Goal: Transaction & Acquisition: Subscribe to service/newsletter

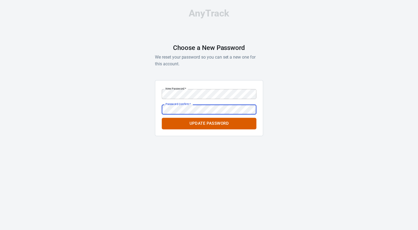
click at [162, 118] on button "Update Password" at bounding box center [209, 123] width 95 height 11
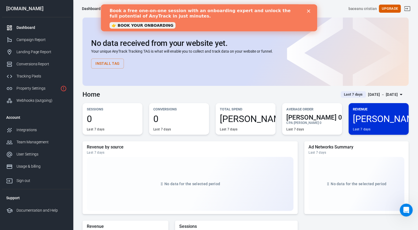
click at [309, 10] on div "Close" at bounding box center [309, 10] width 5 height 3
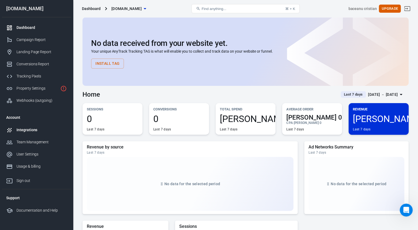
click at [34, 128] on div "Integrations" at bounding box center [41, 130] width 50 height 6
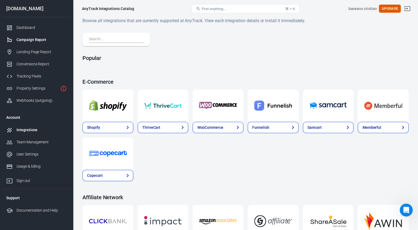
click at [26, 37] on link "Campaign Report" at bounding box center [36, 40] width 69 height 12
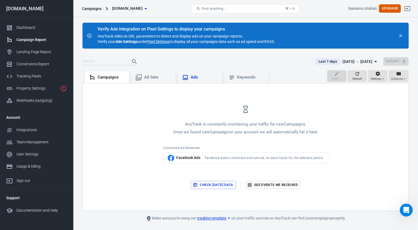
click at [193, 75] on div "Ads" at bounding box center [204, 78] width 27 height 6
click at [105, 77] on div "Campaigns" at bounding box center [111, 78] width 27 height 6
click at [26, 30] on div "Dashboard" at bounding box center [41, 28] width 50 height 6
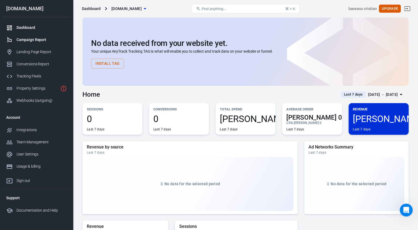
click at [32, 38] on div "Campaign Report" at bounding box center [41, 40] width 50 height 6
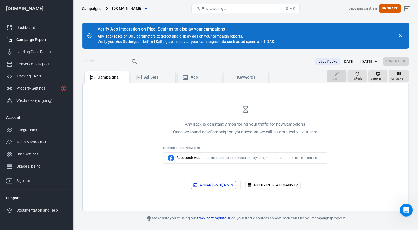
click at [155, 42] on link "Pixel Settings" at bounding box center [158, 41] width 22 height 5
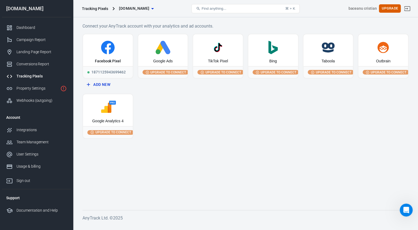
click at [160, 58] on div "Google Ads" at bounding box center [163, 50] width 50 height 32
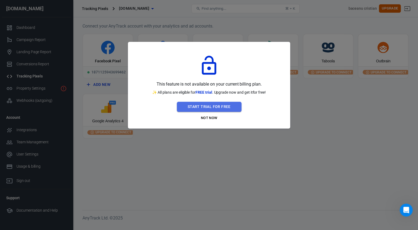
click at [203, 108] on button "Start Trial For Free" at bounding box center [209, 107] width 65 height 10
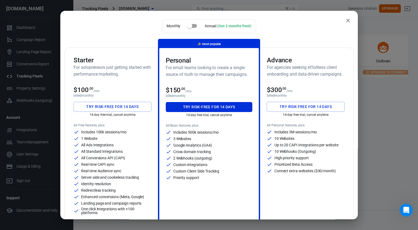
click at [194, 27] on input "checkbox" at bounding box center [189, 26] width 31 height 10
checkbox input "true"
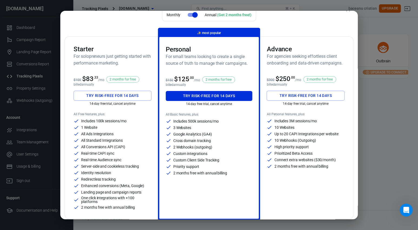
scroll to position [12, 0]
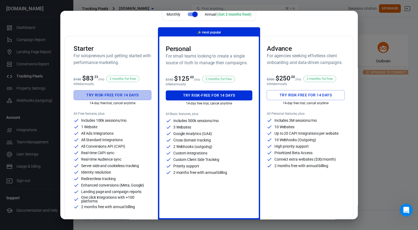
click at [111, 97] on button "Try risk-free for 14 days" at bounding box center [113, 95] width 78 height 10
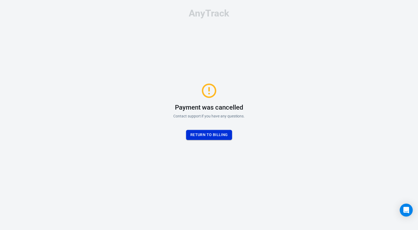
click at [200, 134] on button "Return to billing" at bounding box center [209, 135] width 46 height 10
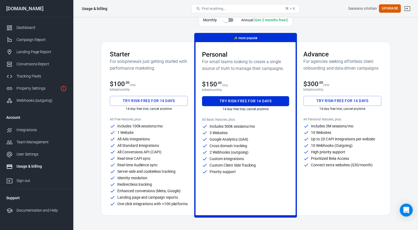
scroll to position [10, 0]
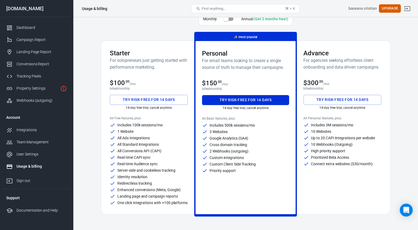
click at [154, 117] on p "All Free features, plus:" at bounding box center [149, 119] width 78 height 4
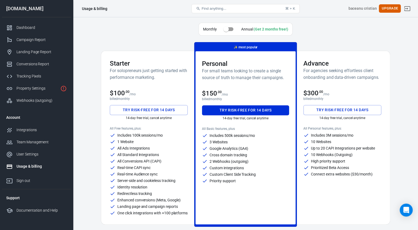
click at [230, 31] on input "checkbox" at bounding box center [226, 29] width 31 height 10
checkbox input "true"
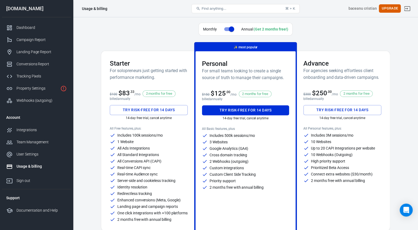
click at [172, 64] on h3 "Starter" at bounding box center [149, 64] width 78 height 8
click at [146, 113] on button "Try risk-free for 14 days" at bounding box center [149, 110] width 78 height 10
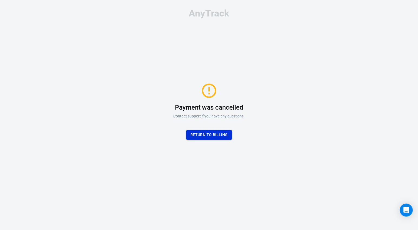
click at [205, 135] on button "Return to billing" at bounding box center [209, 135] width 46 height 10
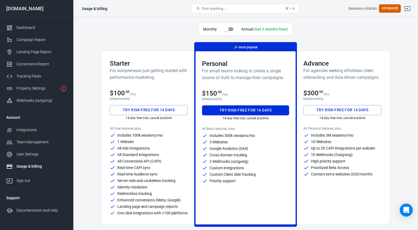
click at [329, 85] on div "Advance For agencies seeking effortless client onboarding and data-driven campa…" at bounding box center [342, 72] width 78 height 25
click at [317, 69] on h6 "For agencies seeking effortless client onboarding and data-driven campaigns." at bounding box center [342, 74] width 78 height 14
click at [150, 134] on p "Includes 100k sessions/mo" at bounding box center [139, 136] width 45 height 4
click at [234, 29] on input "checkbox" at bounding box center [226, 29] width 31 height 10
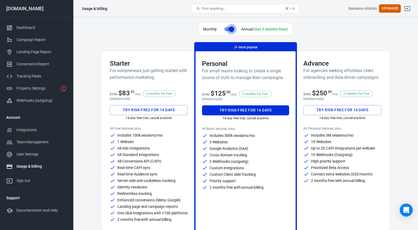
click at [228, 30] on input "checkbox" at bounding box center [231, 29] width 31 height 10
checkbox input "false"
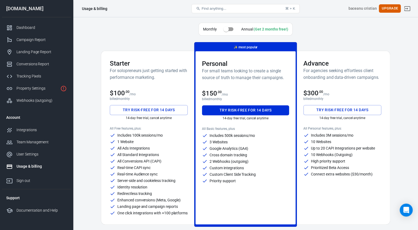
click at [130, 109] on button "Try risk-free for 14 days" at bounding box center [149, 110] width 78 height 10
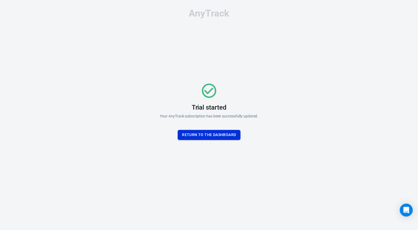
click at [225, 135] on button "Return To the dashboard" at bounding box center [209, 135] width 63 height 10
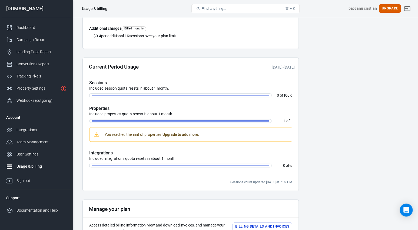
scroll to position [91, 0]
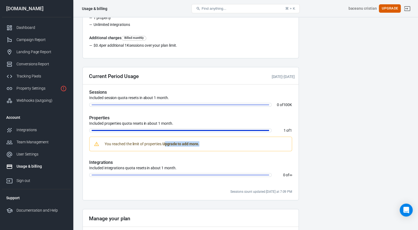
drag, startPoint x: 166, startPoint y: 144, endPoint x: 200, endPoint y: 144, distance: 34.1
click at [199, 144] on strong "Upgrade to add more." at bounding box center [180, 144] width 37 height 4
click at [181, 145] on strong "Upgrade to add more." at bounding box center [180, 144] width 37 height 4
click at [180, 145] on strong "Upgrade to add more." at bounding box center [180, 144] width 37 height 4
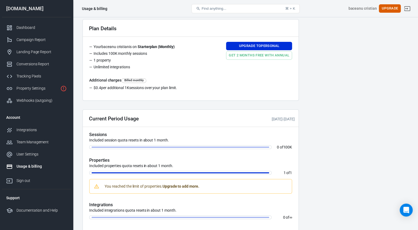
scroll to position [0, 0]
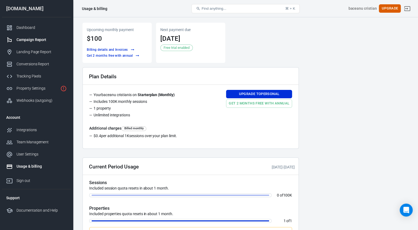
click at [32, 43] on link "Campaign Report" at bounding box center [36, 40] width 69 height 12
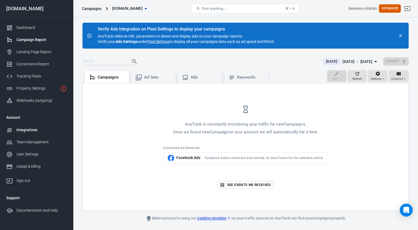
click at [38, 126] on link "Integrations" at bounding box center [36, 130] width 69 height 12
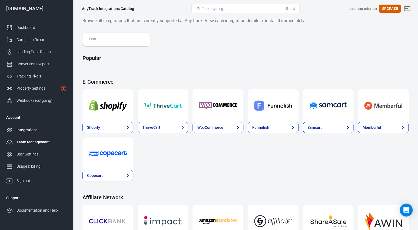
click at [36, 145] on link "Team Management" at bounding box center [36, 142] width 69 height 12
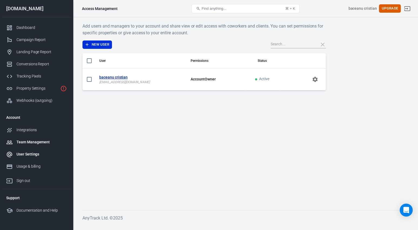
click at [33, 154] on div "User Settings" at bounding box center [41, 155] width 50 height 6
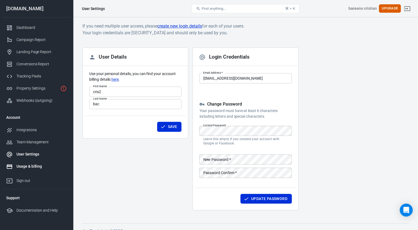
click at [31, 168] on div "Usage & billing" at bounding box center [41, 167] width 50 height 6
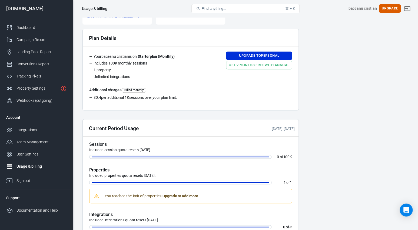
scroll to position [70, 0]
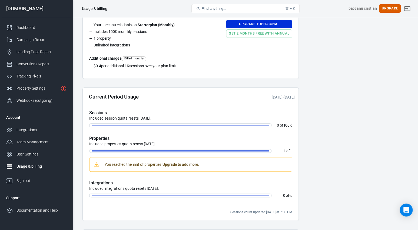
click at [103, 141] on h5 "Properties" at bounding box center [190, 138] width 203 height 5
click at [104, 140] on h5 "Properties" at bounding box center [190, 138] width 203 height 5
drag, startPoint x: 116, startPoint y: 165, endPoint x: 203, endPoint y: 165, distance: 87.1
click at [201, 165] on div "You reached the limit of properties. Upgrade to add more." at bounding box center [151, 165] width 99 height 10
click at [203, 165] on div "You reached the limit of properties. Upgrade to add more." at bounding box center [190, 164] width 203 height 15
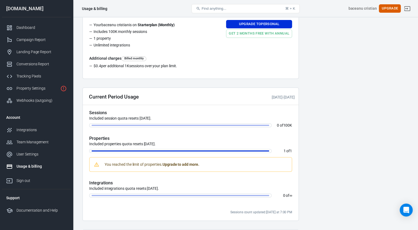
drag, startPoint x: 122, startPoint y: 187, endPoint x: 197, endPoint y: 189, distance: 75.2
click at [197, 188] on p "Included integrations quota resets in 14 days." at bounding box center [190, 189] width 203 height 6
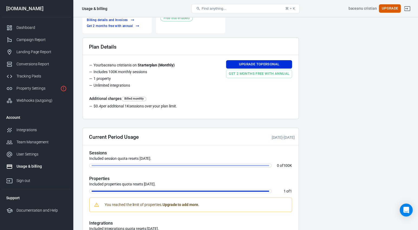
scroll to position [0, 0]
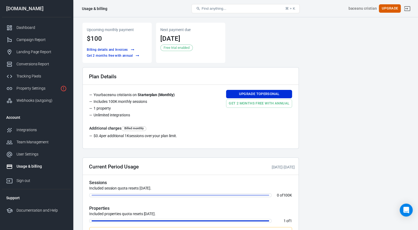
click at [205, 9] on span "Find anything..." at bounding box center [213, 8] width 25 height 4
drag, startPoint x: 95, startPoint y: 9, endPoint x: 139, endPoint y: 9, distance: 44.6
click at [107, 9] on div "Usage & billing" at bounding box center [94, 8] width 25 height 5
click at [139, 9] on div "Usage & billing" at bounding box center [134, 8] width 109 height 13
click at [253, 95] on link "Upgrade to Personal" at bounding box center [259, 94] width 66 height 8
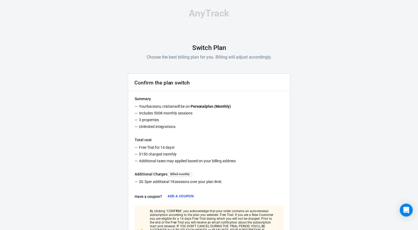
scroll to position [69, 0]
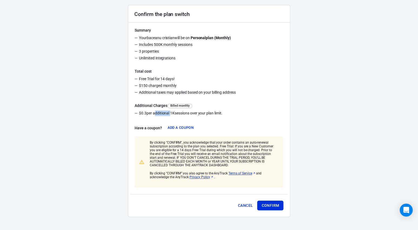
drag, startPoint x: 153, startPoint y: 114, endPoint x: 171, endPoint y: 115, distance: 17.9
click at [171, 115] on li "$0.3 per additional 1K sessions over your plan limit." at bounding box center [209, 114] width 149 height 7
click at [171, 115] on span "1K" at bounding box center [172, 113] width 5 height 4
drag, startPoint x: 173, startPoint y: 152, endPoint x: 199, endPoint y: 155, distance: 26.5
click at [199, 155] on p "By clicking "CONFIRM", you acknowledge that your order contains an auto-renewal…" at bounding box center [213, 154] width 127 height 26
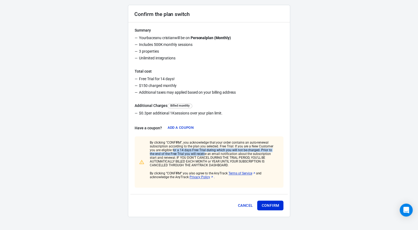
click at [199, 155] on p "By clicking "CONFIRM", you acknowledge that your order contains an auto-renewal…" at bounding box center [213, 154] width 127 height 26
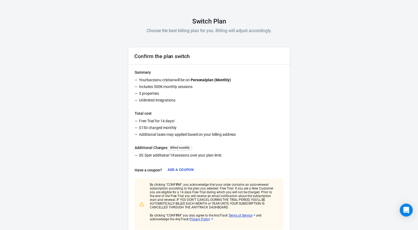
scroll to position [0, 0]
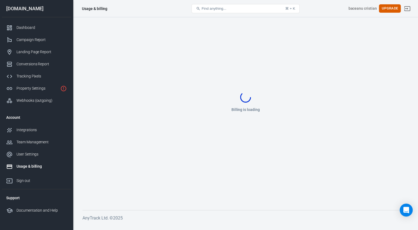
click at [36, 167] on div "Usage & billing" at bounding box center [41, 167] width 50 height 6
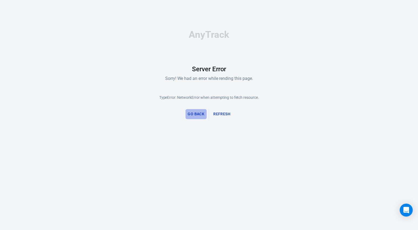
click at [198, 112] on button "Go Back" at bounding box center [195, 114] width 21 height 10
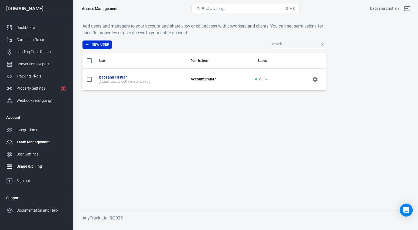
click at [31, 164] on div "Usage & billing" at bounding box center [41, 167] width 50 height 6
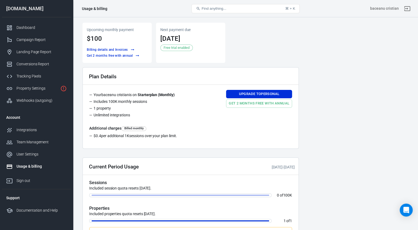
click at [172, 49] on span "Free trial enabled" at bounding box center [177, 47] width 30 height 5
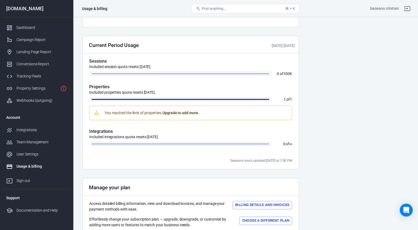
scroll to position [167, 0]
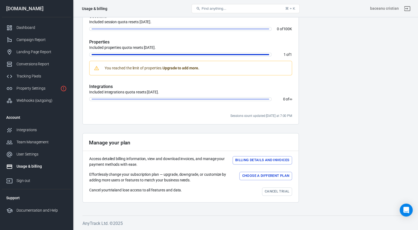
click at [272, 175] on button "Choose a different plan" at bounding box center [265, 176] width 53 height 8
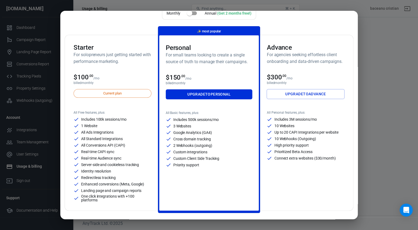
scroll to position [13, 0]
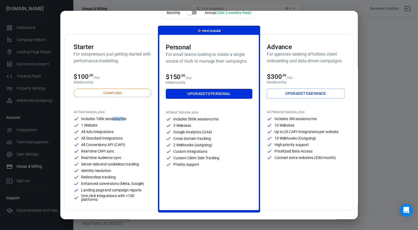
drag, startPoint x: 113, startPoint y: 118, endPoint x: 124, endPoint y: 119, distance: 10.6
click at [124, 119] on p "Includes 100k sessions/mo" at bounding box center [103, 119] width 45 height 4
drag, startPoint x: 97, startPoint y: 132, endPoint x: 108, endPoint y: 132, distance: 10.6
click at [108, 132] on p "All Ads Integrations" at bounding box center [97, 132] width 32 height 4
click at [114, 135] on div "Includes 100k sessions/mo 1 Website All Ads Integrations All Standard Integrati…" at bounding box center [113, 158] width 78 height 85
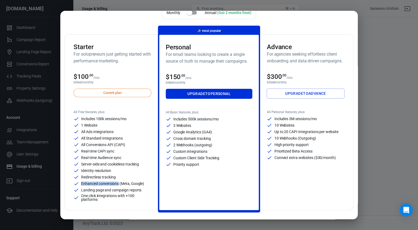
drag, startPoint x: 102, startPoint y: 149, endPoint x: 120, endPoint y: 184, distance: 39.5
click at [120, 184] on div "Includes 100k sessions/mo 1 Website All Ads Integrations All Standard Integrati…" at bounding box center [113, 158] width 78 height 85
click at [120, 184] on p "Enhanced conversions (Meta, Google)" at bounding box center [112, 184] width 63 height 4
click at [104, 109] on div "Starter For solopreneurs just getting started with performance marketing. $100 …" at bounding box center [112, 123] width 91 height 176
drag, startPoint x: 193, startPoint y: 166, endPoint x: 214, endPoint y: 169, distance: 20.8
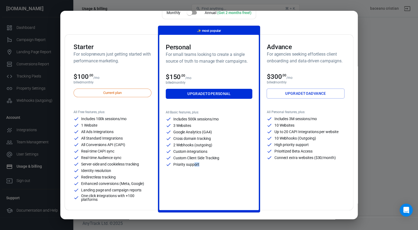
click at [214, 169] on div "All Basic features, plus: Includes 500k sessions/mo 3 Websites Google Analytics…" at bounding box center [209, 156] width 87 height 91
drag, startPoint x: 84, startPoint y: 147, endPoint x: 133, endPoint y: 148, distance: 48.4
click at [133, 148] on div "Includes 100k sessions/mo 1 Website All Ads Integrations All Standard Integrati…" at bounding box center [113, 158] width 78 height 85
click at [387, 24] on div "Monthly Annual (Get 2 months free!) Starter For solopreneurs just getting start…" at bounding box center [209, 115] width 418 height 230
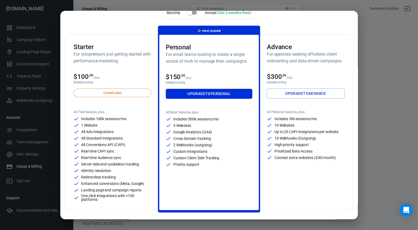
click at [76, 3] on div "Monthly Annual (Get 2 months free!) Starter For solopreneurs just getting start…" at bounding box center [209, 115] width 418 height 230
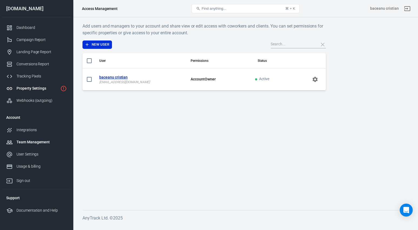
click at [41, 84] on link "Property Settings" at bounding box center [36, 88] width 69 height 12
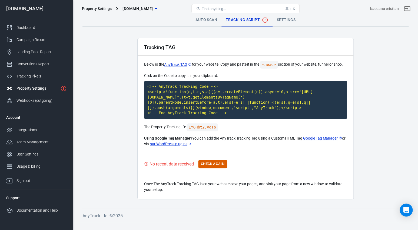
click at [209, 23] on link "Auto Scan" at bounding box center [206, 20] width 30 height 13
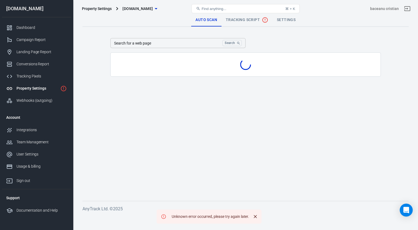
click at [282, 23] on link "Settings" at bounding box center [286, 20] width 27 height 13
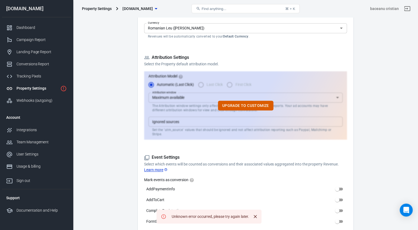
scroll to position [148, 0]
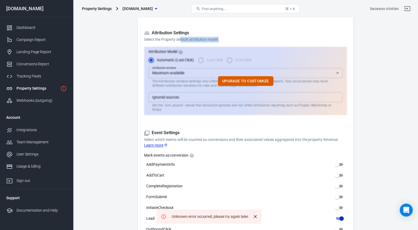
drag, startPoint x: 181, startPoint y: 40, endPoint x: 221, endPoint y: 40, distance: 40.0
click at [221, 40] on p "Select the Property default attribution model." at bounding box center [245, 40] width 203 height 6
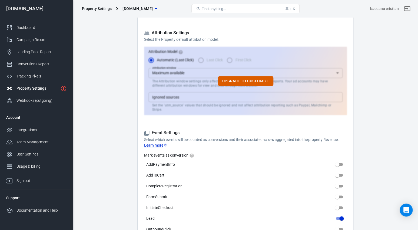
click at [221, 40] on p "Select the Property default attribution model." at bounding box center [245, 40] width 203 height 6
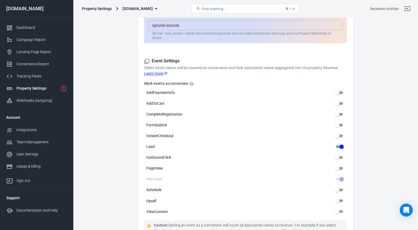
scroll to position [225, 0]
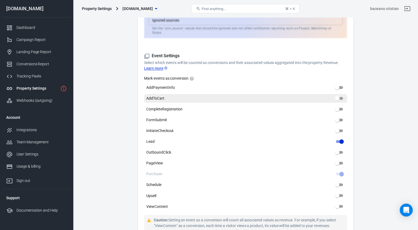
click at [339, 99] on input "AddToCart" at bounding box center [336, 98] width 19 height 6
click at [339, 100] on input "AddToCart" at bounding box center [341, 98] width 19 height 6
checkbox input "false"
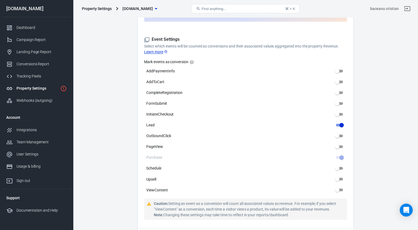
scroll to position [246, 0]
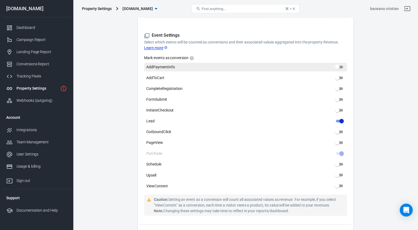
click at [339, 67] on input "AddPaymentInfo" at bounding box center [336, 67] width 19 height 6
checkbox input "true"
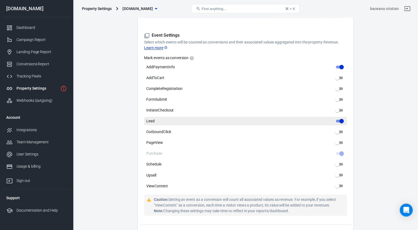
click at [340, 120] on input "Lead" at bounding box center [341, 121] width 19 height 6
checkbox input "false"
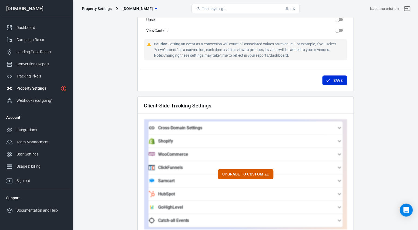
scroll to position [392, 0]
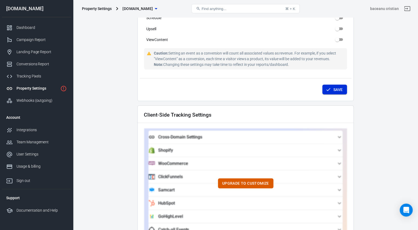
click at [336, 92] on button "Save" at bounding box center [334, 90] width 25 height 10
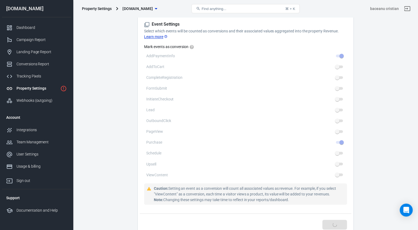
scroll to position [290, 0]
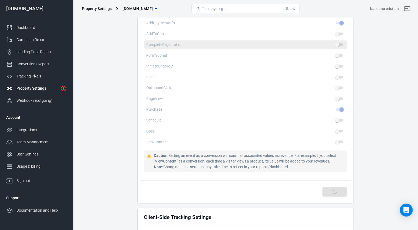
click at [340, 46] on span at bounding box center [339, 44] width 7 height 3
click at [338, 45] on span at bounding box center [339, 44] width 7 height 3
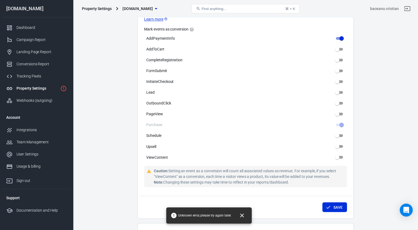
scroll to position [245, 0]
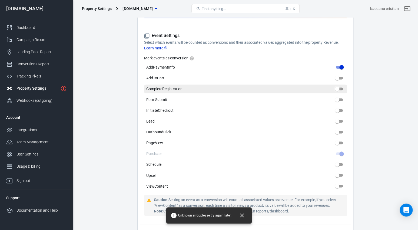
click at [340, 90] on input "CompleteRegistration" at bounding box center [336, 89] width 19 height 6
click at [339, 88] on input "CompleteRegistration" at bounding box center [341, 89] width 19 height 6
checkbox input "false"
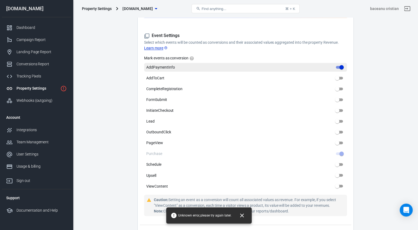
click at [338, 66] on input "AddPaymentInfo" at bounding box center [341, 67] width 19 height 6
checkbox input "false"
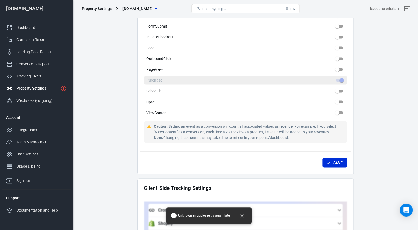
scroll to position [329, 0]
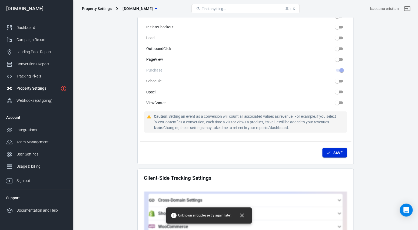
click at [326, 154] on icon "submit" at bounding box center [328, 152] width 5 height 5
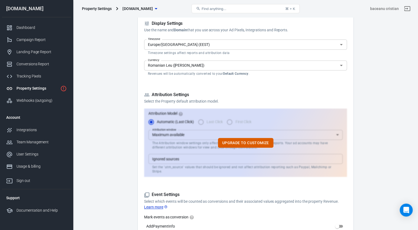
scroll to position [0, 0]
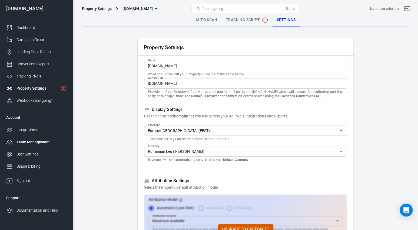
click at [28, 145] on div "Team Management" at bounding box center [41, 143] width 50 height 6
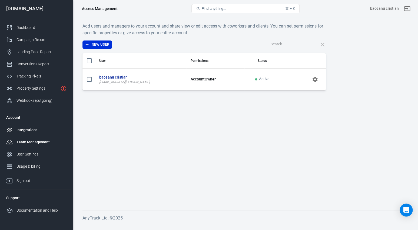
click at [27, 135] on link "Integrations" at bounding box center [36, 130] width 69 height 12
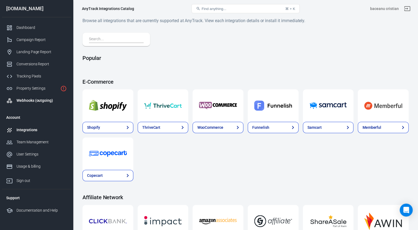
click at [26, 99] on div "Webhooks (outgoing)" at bounding box center [41, 101] width 50 height 6
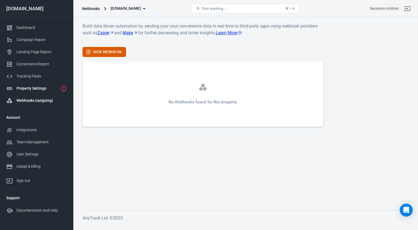
click at [32, 90] on div "Property Settings" at bounding box center [37, 89] width 42 height 6
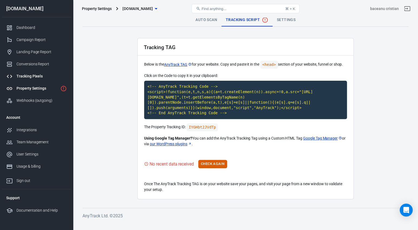
click at [35, 79] on div "Tracking Pixels" at bounding box center [41, 77] width 50 height 6
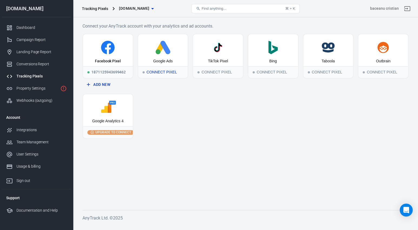
click at [154, 72] on div "Connect Pixel" at bounding box center [163, 72] width 50 height 12
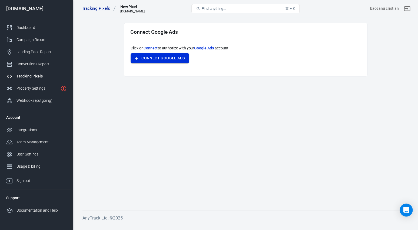
click at [158, 59] on button "Connect Google Ads" at bounding box center [160, 58] width 58 height 10
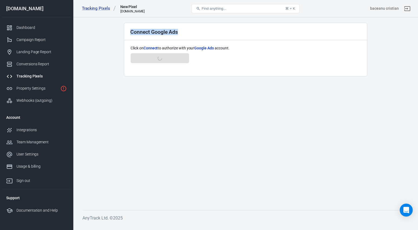
drag, startPoint x: 130, startPoint y: 33, endPoint x: 204, endPoint y: 32, distance: 73.3
click at [204, 32] on div "Connect Google Ads" at bounding box center [245, 31] width 243 height 17
drag, startPoint x: 132, startPoint y: 31, endPoint x: 202, endPoint y: 33, distance: 70.6
click at [202, 33] on div "Connect Google Ads" at bounding box center [245, 31] width 243 height 17
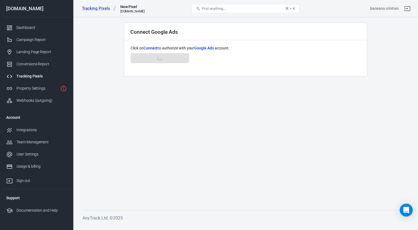
click at [202, 33] on div "Connect Google Ads" at bounding box center [245, 31] width 243 height 17
click at [151, 48] on span "Connect" at bounding box center [151, 48] width 14 height 4
click at [160, 62] on button "Connect Google Ads" at bounding box center [160, 58] width 58 height 10
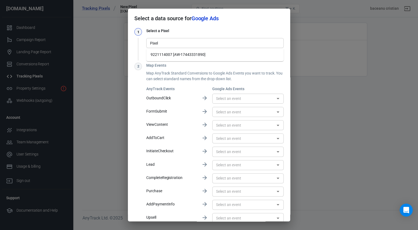
click at [170, 39] on div "Pixel" at bounding box center [214, 43] width 137 height 10
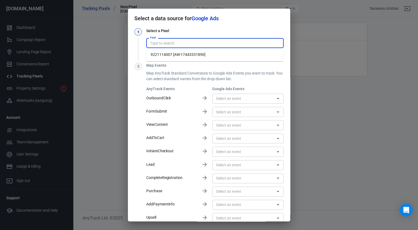
click at [170, 53] on li "9221114007 [AW-17443331890]" at bounding box center [214, 54] width 137 height 9
type input "9221114007 [AW-17443331890]"
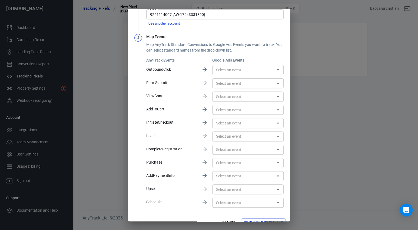
scroll to position [39, 0]
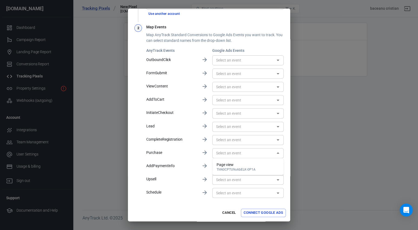
click at [235, 150] on div "​" at bounding box center [247, 153] width 71 height 10
click at [230, 151] on input "text" at bounding box center [243, 153] width 59 height 7
click at [226, 152] on input "text" at bounding box center [243, 153] width 59 height 7
click at [241, 150] on input "text" at bounding box center [243, 153] width 59 height 7
click at [226, 209] on button "Cancel" at bounding box center [228, 213] width 17 height 8
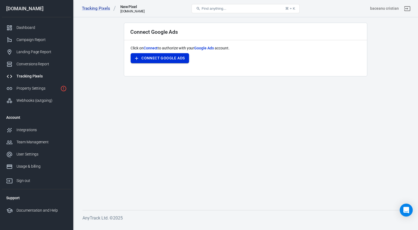
click at [173, 58] on button "Connect Google Ads" at bounding box center [160, 58] width 58 height 10
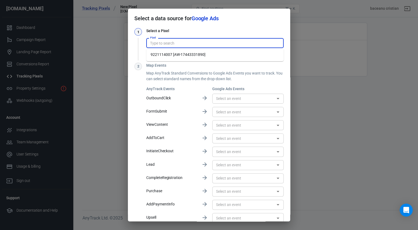
click at [243, 44] on input "Pixel" at bounding box center [214, 43] width 133 height 7
click at [230, 53] on li "9221114007 [AW-17443331890]" at bounding box center [214, 54] width 137 height 9
type input "9221114007 [AW-17443331890]"
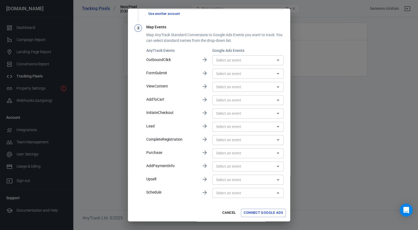
click at [219, 150] on input "text" at bounding box center [243, 153] width 59 height 7
click at [275, 153] on button "Open" at bounding box center [278, 154] width 8 height 8
click at [257, 166] on li "Page view ThN0CPTU9oAbELK-0P1A" at bounding box center [247, 167] width 71 height 13
type input "Page view [ThN0CPTU9oAbELK-0P1A]"
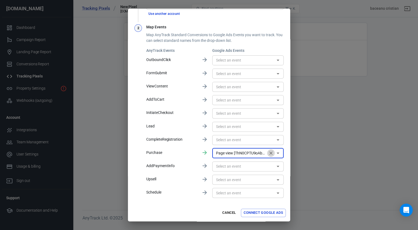
click at [272, 155] on icon "Clear" at bounding box center [270, 153] width 5 height 5
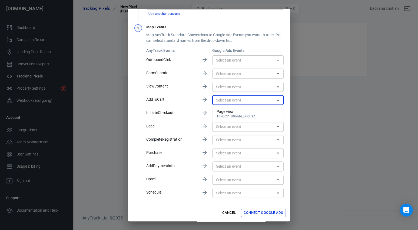
click at [244, 101] on input "text" at bounding box center [243, 100] width 59 height 7
click at [280, 101] on icon "Close" at bounding box center [278, 100] width 6 height 6
drag, startPoint x: 225, startPoint y: 212, endPoint x: 186, endPoint y: 119, distance: 100.8
click at [186, 119] on form "Select a data source for Google Ads 1 Select a Pixel Pixel 9221114007 [AW-17443…" at bounding box center [209, 95] width 162 height 251
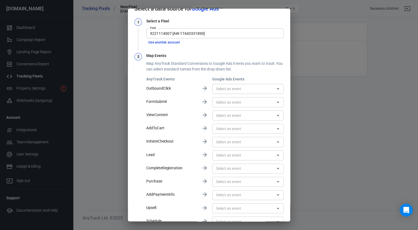
scroll to position [0, 0]
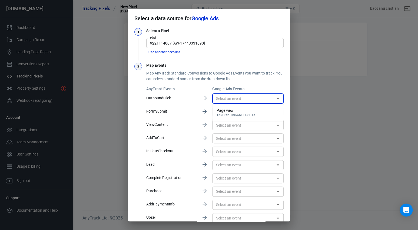
click at [231, 102] on input "text" at bounding box center [243, 98] width 59 height 7
click at [193, 111] on p "FormSubmit" at bounding box center [171, 112] width 51 height 6
click at [239, 138] on input "text" at bounding box center [243, 138] width 59 height 7
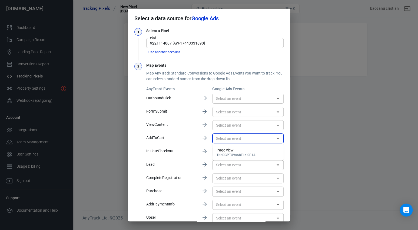
click at [234, 157] on div "ThN0CPTU9oAbELK-0P1A" at bounding box center [236, 155] width 39 height 4
type input "Page view [ThN0CPTU9oAbELK-0P1A]"
click at [272, 140] on icon "Clear" at bounding box center [270, 138] width 3 height 3
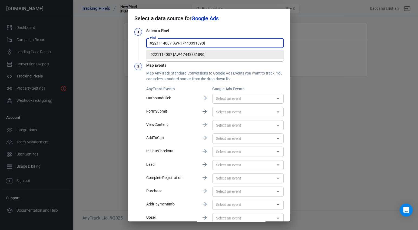
click at [183, 41] on input "9221114007 [AW-17443331890]" at bounding box center [214, 43] width 133 height 7
click at [181, 55] on li "9221114007 [AW-17443331890]" at bounding box center [214, 54] width 137 height 9
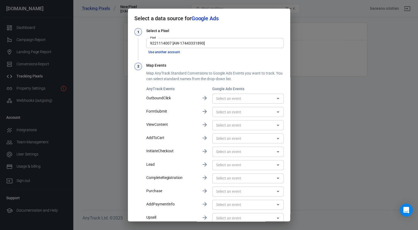
drag, startPoint x: 166, startPoint y: 55, endPoint x: 168, endPoint y: 93, distance: 38.2
click at [168, 93] on div "1 Select a Pixel Pixel 9221114007 [AW-17443331890] Pixel Use another account 2 …" at bounding box center [208, 133] width 149 height 210
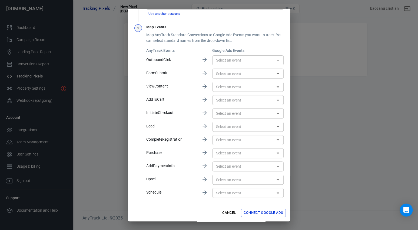
click at [226, 151] on input "text" at bounding box center [243, 153] width 59 height 7
click at [223, 211] on button "Cancel" at bounding box center [228, 213] width 17 height 8
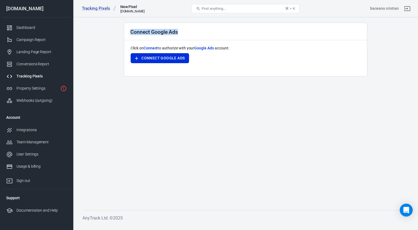
drag, startPoint x: 121, startPoint y: 31, endPoint x: 181, endPoint y: 31, distance: 60.6
click at [182, 31] on main "Connect Google Ads Click on Connect to authorize with your Google Ads account. …" at bounding box center [245, 112] width 326 height 179
click at [181, 31] on div "Connect Google Ads" at bounding box center [245, 31] width 243 height 17
drag, startPoint x: 180, startPoint y: 33, endPoint x: 132, endPoint y: 33, distance: 47.6
click at [132, 33] on div "Connect Google Ads" at bounding box center [245, 31] width 243 height 17
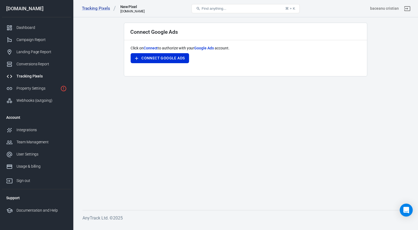
click at [132, 33] on h2 "Connect Google Ads" at bounding box center [154, 32] width 48 height 6
drag, startPoint x: 130, startPoint y: 32, endPoint x: 212, endPoint y: 33, distance: 82.7
click at [213, 33] on div "Connect Google Ads" at bounding box center [245, 31] width 243 height 17
click at [212, 33] on div "Connect Google Ads" at bounding box center [245, 31] width 243 height 17
drag, startPoint x: 120, startPoint y: 5, endPoint x: 162, endPoint y: 9, distance: 41.6
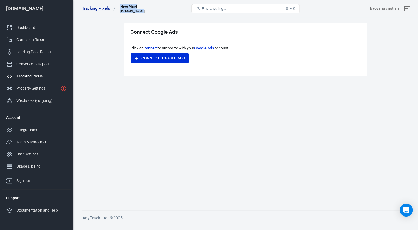
click at [144, 9] on div "New Pixel" at bounding box center [132, 6] width 24 height 5
click at [162, 9] on div "Tracking Pixels New Pixel [DOMAIN_NAME]" at bounding box center [134, 8] width 109 height 13
click at [155, 58] on button "Connect Google Ads" at bounding box center [160, 58] width 58 height 10
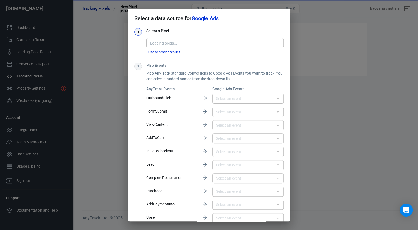
scroll to position [39, 0]
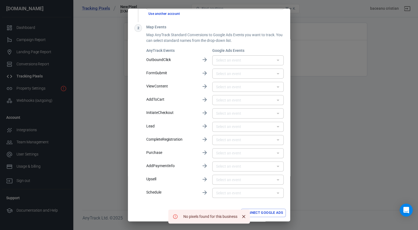
click at [254, 215] on button "Connect Google Ads" at bounding box center [263, 213] width 45 height 8
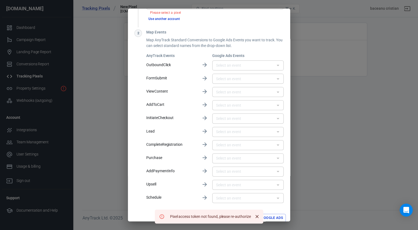
click at [258, 216] on icon "Close" at bounding box center [256, 216] width 5 height 5
click at [258, 216] on icon "Close" at bounding box center [255, 216] width 5 height 5
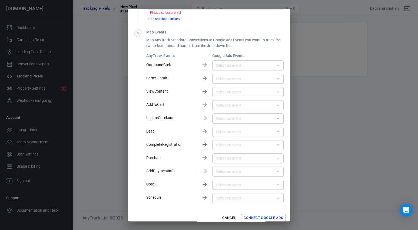
click at [265, 217] on button "Connect Google Ads" at bounding box center [263, 218] width 45 height 8
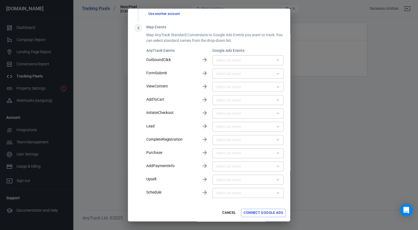
scroll to position [0, 0]
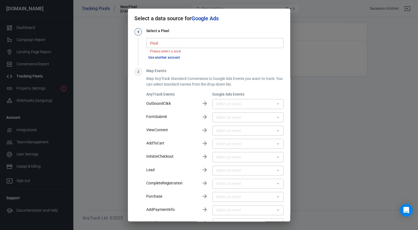
click at [139, 34] on div "1" at bounding box center [138, 32] width 8 height 8
click at [318, 95] on div "Select a data source for Google Ads 1 Select a Pixel Pixel Pixel Please select …" at bounding box center [209, 115] width 418 height 230
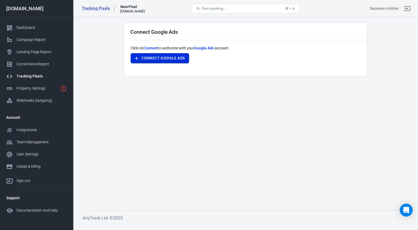
click at [156, 58] on button "Connect Google Ads" at bounding box center [160, 58] width 58 height 10
click at [152, 48] on span "Connect" at bounding box center [151, 48] width 14 height 4
click at [150, 46] on span "Connect" at bounding box center [151, 48] width 14 height 4
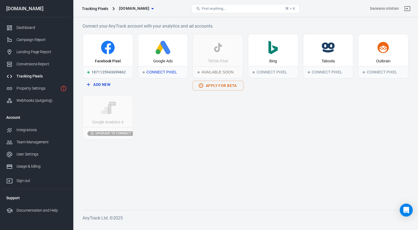
click at [165, 70] on div "Connect Pixel" at bounding box center [163, 72] width 50 height 12
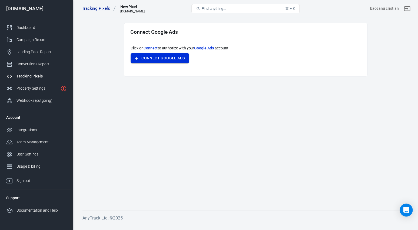
click at [160, 60] on button "Connect Google Ads" at bounding box center [160, 58] width 58 height 10
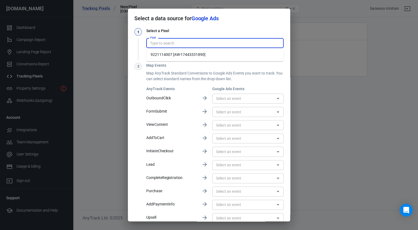
click at [169, 43] on input "Pixel" at bounding box center [214, 43] width 133 height 7
click at [170, 55] on li "9221114007 [AW-17443331890]" at bounding box center [214, 54] width 137 height 9
type input "9221114007 [AW-17443331890]"
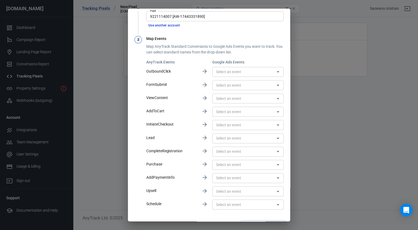
scroll to position [27, 0]
click at [236, 163] on input "text" at bounding box center [243, 164] width 59 height 7
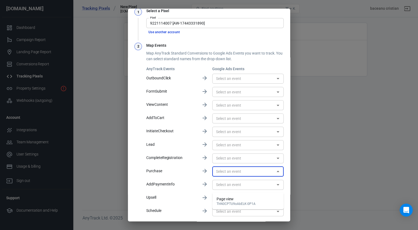
scroll to position [0, 0]
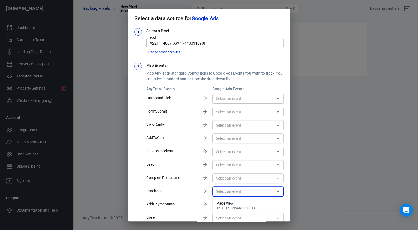
click at [211, 58] on div "1 Select a Pixel Pixel 9221114007 [AW-17443331890] Pixel Use another account 2 …" at bounding box center [208, 133] width 149 height 210
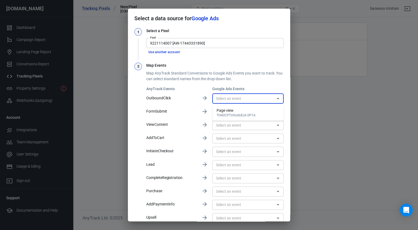
click at [228, 98] on input "text" at bounding box center [243, 98] width 59 height 7
click at [223, 73] on p "Map AnyTrack Standard Conversions to Google Ads Events you want to track. You c…" at bounding box center [214, 76] width 137 height 11
drag, startPoint x: 220, startPoint y: 71, endPoint x: 244, endPoint y: 76, distance: 24.7
click at [244, 76] on p "Map AnyTrack Standard Conversions to Google Ads Events you want to track. You c…" at bounding box center [214, 76] width 137 height 11
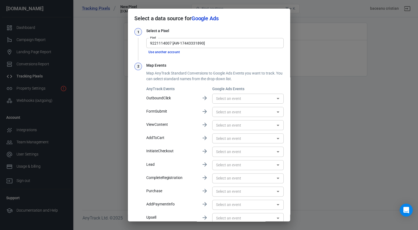
scroll to position [39, 0]
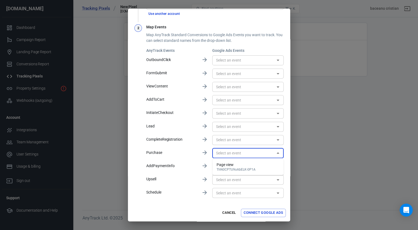
click at [248, 155] on input "text" at bounding box center [243, 153] width 59 height 7
click at [249, 166] on div "Page view" at bounding box center [236, 165] width 39 height 6
type input "Page view [ThN0CPTU9oAbELK-0P1A]"
click at [235, 158] on div "Page view [ThN0CPTU9oAbELK-0P1A] ​" at bounding box center [247, 153] width 71 height 10
click at [235, 170] on div "ThN0CPTU9oAbELK-0P1A" at bounding box center [236, 170] width 39 height 4
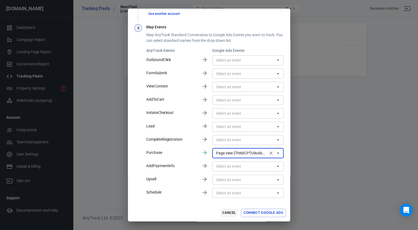
click at [230, 213] on button "Cancel" at bounding box center [228, 213] width 17 height 8
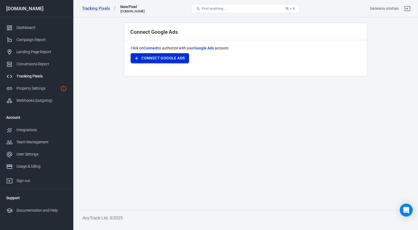
click at [148, 63] on button "Connect Google Ads" at bounding box center [160, 58] width 58 height 10
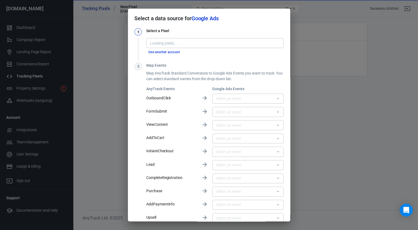
click at [180, 39] on div "Loading pixels..." at bounding box center [214, 43] width 137 height 10
click at [180, 40] on input "Pixel" at bounding box center [214, 43] width 133 height 7
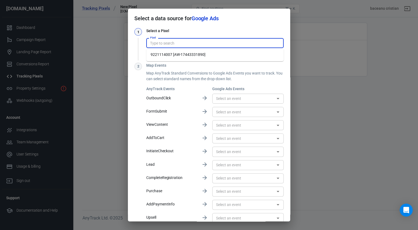
click at [180, 55] on li "9221114007 [AW-17443331890]" at bounding box center [214, 54] width 137 height 9
type input "9221114007 [AW-17443331890]"
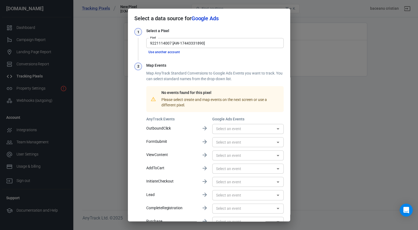
scroll to position [69, 0]
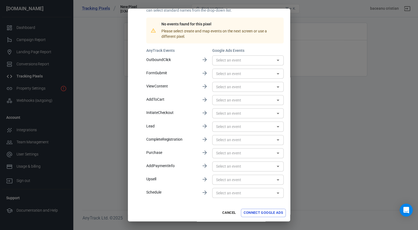
click at [238, 152] on input "text" at bounding box center [243, 153] width 59 height 7
click at [235, 163] on div "No options" at bounding box center [247, 164] width 71 height 13
click at [234, 166] on div "No options" at bounding box center [247, 164] width 71 height 13
click at [197, 201] on div "1 Select a Pixel Pixel 9221114007 [AW-17443331890] Pixel Use another account 2 …" at bounding box center [209, 81] width 162 height 245
click at [251, 214] on button "Connect Google Ads" at bounding box center [263, 213] width 45 height 8
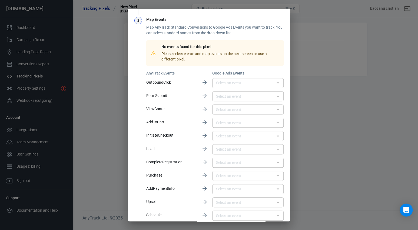
scroll to position [0, 0]
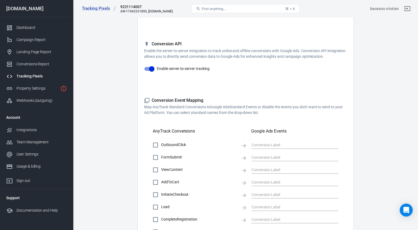
scroll to position [97, 0]
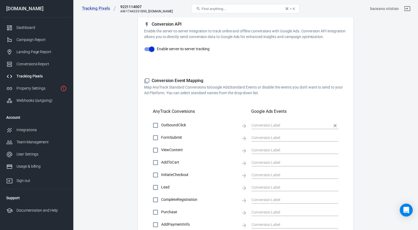
click at [257, 125] on input "text" at bounding box center [290, 125] width 79 height 7
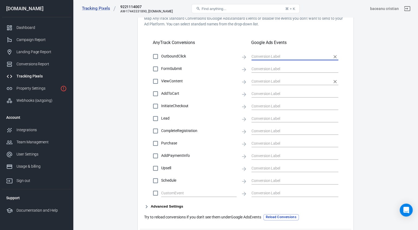
scroll to position [201, 0]
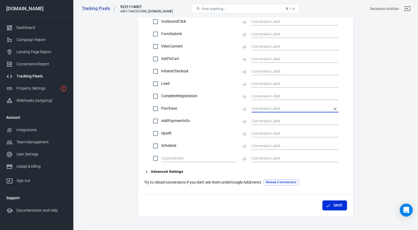
click at [273, 111] on input "text" at bounding box center [290, 108] width 79 height 7
paste input "Purchase anytrack"
checkbox input "true"
type input "Purchase anytrack"
click at [347, 121] on div "OutboundClick FormSubmit ViewContent AddToCart InitiateCheckout Lead CompleteRe…" at bounding box center [245, 90] width 203 height 148
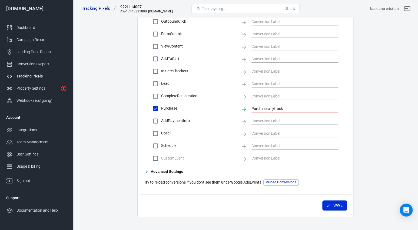
click at [331, 207] on button "Save" at bounding box center [334, 206] width 25 height 10
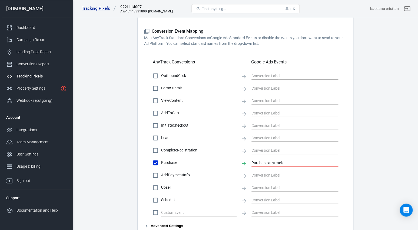
scroll to position [211, 0]
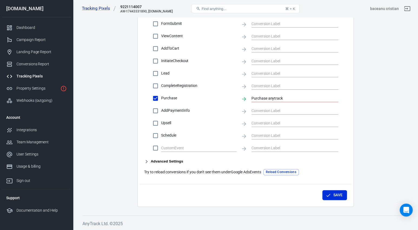
click at [148, 162] on icon "button" at bounding box center [146, 161] width 6 height 6
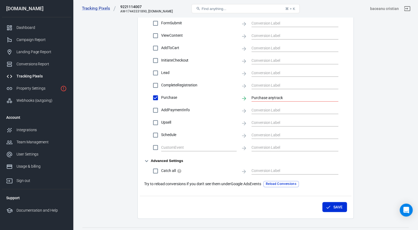
scroll to position [224, 0]
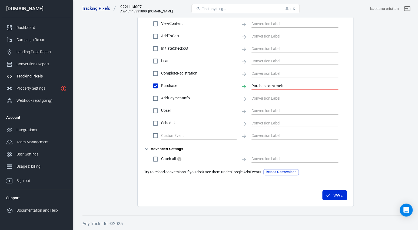
click at [216, 161] on span "Catch all" at bounding box center [198, 159] width 75 height 6
click at [161, 161] on input "Catch all" at bounding box center [155, 159] width 11 height 11
click at [216, 161] on span "Catch all" at bounding box center [198, 159] width 75 height 6
click at [161, 161] on input "Catch all" at bounding box center [155, 159] width 11 height 11
checkbox input "false"
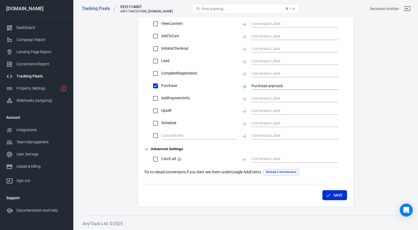
click at [258, 182] on div "Conversions Settings Account Connection Connect with Google Ads to enable AnyTr…" at bounding box center [245, 11] width 216 height 392
click at [330, 195] on icon "button" at bounding box center [328, 195] width 5 height 5
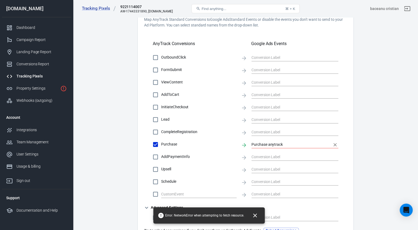
scroll to position [161, 0]
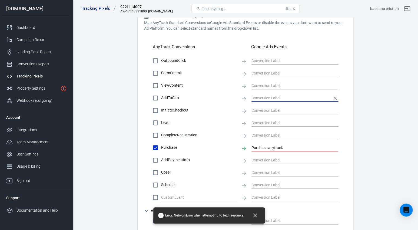
click at [277, 101] on input "text" at bounding box center [290, 98] width 79 height 7
paste input "add to cart anytrack"
checkbox input "true"
type input "add to cart anytrack"
click at [361, 98] on main "Conversions Ads Integration Settings Conversions Settings Account Connection Co…" at bounding box center [245, 60] width 326 height 417
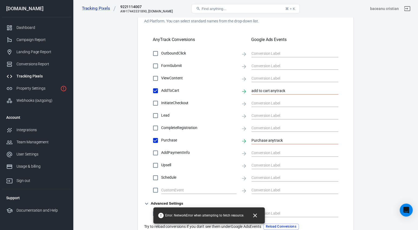
scroll to position [224, 0]
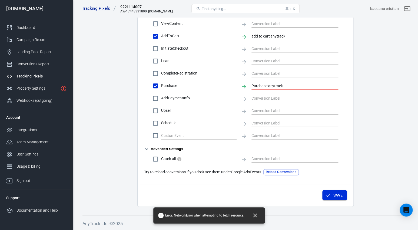
click at [343, 196] on button "Save" at bounding box center [334, 195] width 25 height 10
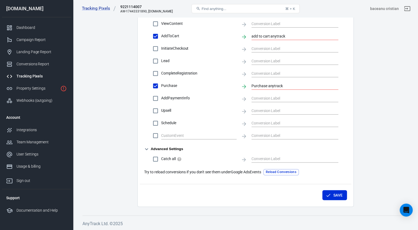
click at [174, 48] on span "InitiateCheckout" at bounding box center [198, 49] width 75 height 6
click at [161, 48] on input "InitiateCheckout" at bounding box center [155, 48] width 11 height 11
checkbox input "true"
click at [257, 48] on input "text" at bounding box center [290, 48] width 79 height 7
paste input "checkout anytrack"
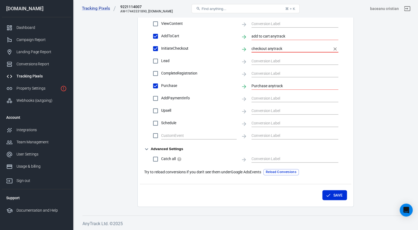
type input "checkout anytrack"
click at [338, 195] on button "Save" at bounding box center [334, 195] width 25 height 10
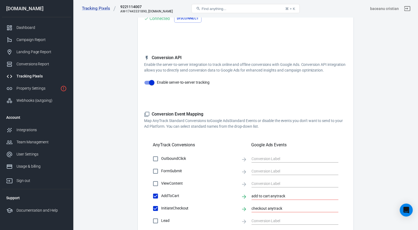
scroll to position [0, 0]
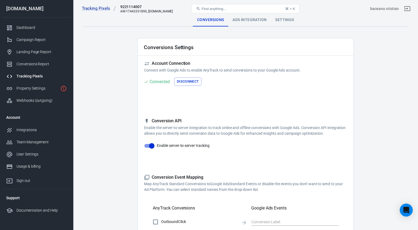
click at [252, 25] on div "Ads Integration" at bounding box center [249, 20] width 43 height 13
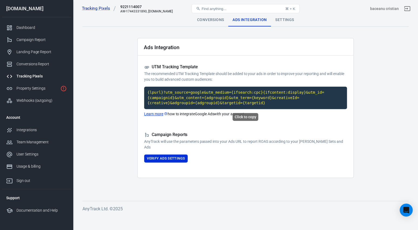
click at [223, 105] on code "{lpurl}?utm_source=google&utm_medium={ifsearch:cpc}{ifcontent:display}&utm_id={…" at bounding box center [245, 98] width 203 height 22
click at [282, 22] on div "Settings" at bounding box center [284, 20] width 27 height 13
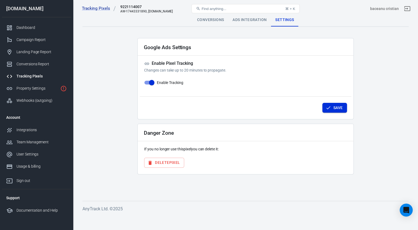
click at [337, 109] on button "Save" at bounding box center [334, 108] width 25 height 10
click at [247, 21] on div "Ads Integration" at bounding box center [249, 20] width 43 height 13
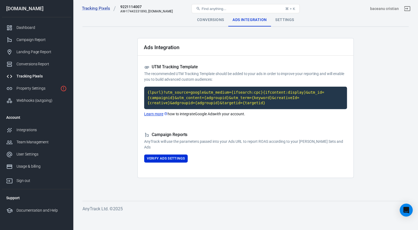
drag, startPoint x: 178, startPoint y: 113, endPoint x: 257, endPoint y: 118, distance: 79.4
click at [257, 118] on div "Ads Integration UTM Tracking Template The recommended UTM Tracking Template sho…" at bounding box center [245, 108] width 216 height 140
click at [211, 15] on div "Find anything... ⌘ + K" at bounding box center [245, 8] width 109 height 13
click at [208, 18] on div "Conversions" at bounding box center [210, 20] width 35 height 13
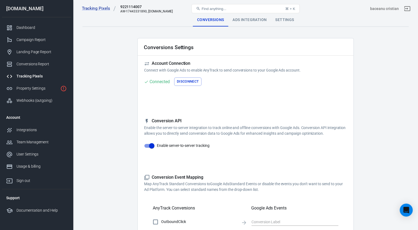
click at [34, 77] on div "Tracking Pixels" at bounding box center [41, 77] width 50 height 6
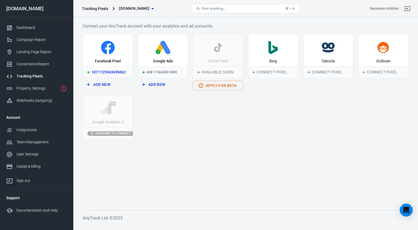
click at [108, 63] on div "Facebook Pixel" at bounding box center [108, 61] width 26 height 5
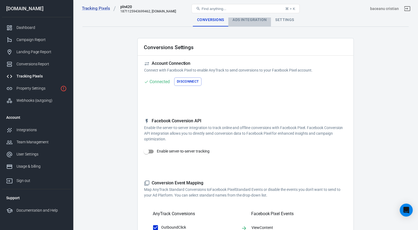
click at [241, 20] on div "Ads Integration" at bounding box center [249, 20] width 43 height 13
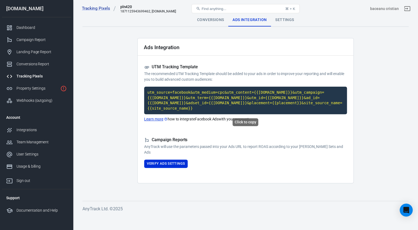
click at [199, 109] on code "utm_source=facebook&utm_medium=cpc&utm_content={{adset.name}}&utm_campaign={{ca…" at bounding box center [245, 101] width 203 height 28
drag, startPoint x: 162, startPoint y: 79, endPoint x: 230, endPoint y: 79, distance: 68.4
click at [230, 79] on p "The recommended UTM Tracking Template should be added to your ads in order to i…" at bounding box center [245, 76] width 203 height 11
click at [149, 120] on link "Learn more" at bounding box center [156, 120] width 24 height 6
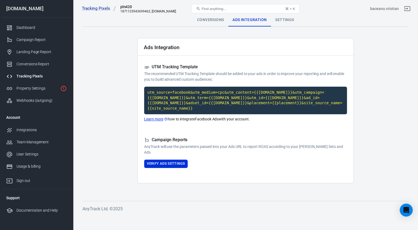
click at [284, 20] on div "Settings" at bounding box center [284, 20] width 27 height 13
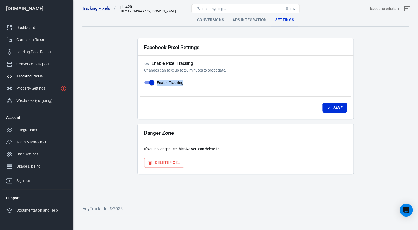
drag, startPoint x: 165, startPoint y: 67, endPoint x: 238, endPoint y: 87, distance: 75.9
click at [238, 87] on div "Enable Pixel Tracking Changes can take up to 20 minutes to propagate. Enable Tr…" at bounding box center [245, 74] width 203 height 27
click at [245, 21] on div "Ads Integration" at bounding box center [249, 20] width 43 height 13
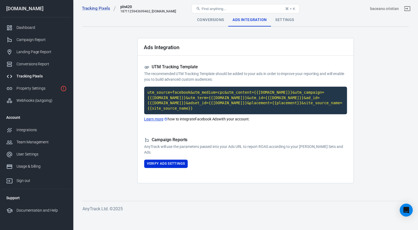
click at [200, 22] on div "Conversions" at bounding box center [210, 20] width 35 height 13
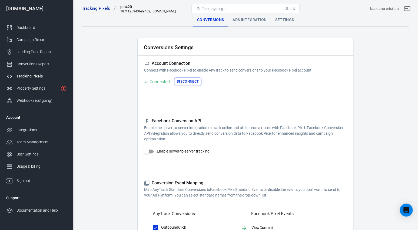
click at [152, 147] on input "Enable server-to-server tracking" at bounding box center [146, 152] width 31 height 10
checkbox input "true"
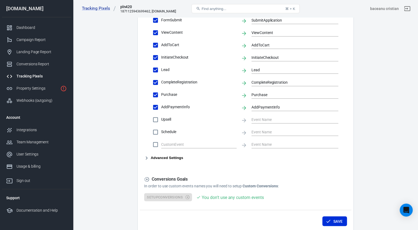
scroll to position [266, 0]
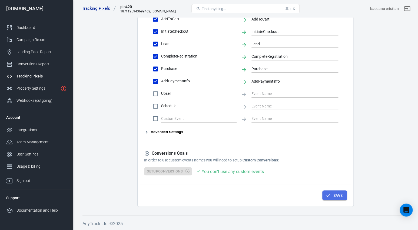
click at [332, 196] on button "Save" at bounding box center [334, 196] width 25 height 10
click at [334, 195] on button "Save" at bounding box center [334, 196] width 25 height 10
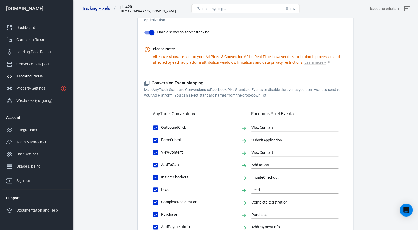
scroll to position [0, 0]
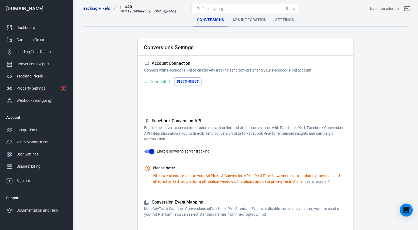
click at [244, 17] on div "Tracking Pixels pln420 1871125943699462, planet420.ro Find anything... ⌘ + K ba…" at bounding box center [245, 8] width 345 height 17
click at [246, 22] on div "Ads Integration" at bounding box center [249, 20] width 43 height 13
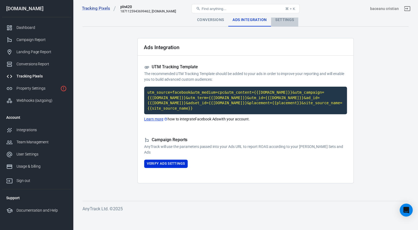
click at [290, 19] on div "Settings" at bounding box center [284, 20] width 27 height 13
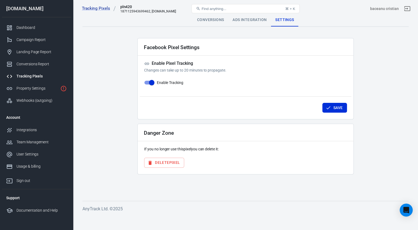
click at [243, 22] on div "Ads Integration" at bounding box center [249, 20] width 43 height 13
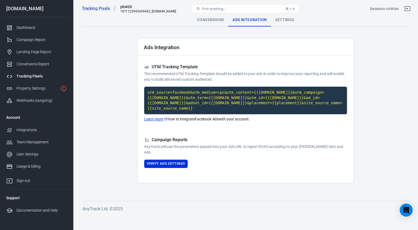
click at [206, 20] on div "Conversions" at bounding box center [210, 20] width 35 height 13
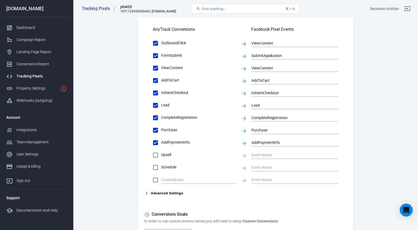
scroll to position [247, 0]
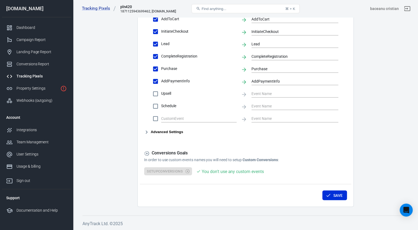
click at [220, 172] on div "You don't use any custom events" at bounding box center [233, 171] width 62 height 7
click at [186, 129] on div "Advanced Settings" at bounding box center [245, 132] width 203 height 6
click at [177, 132] on button "Advanced Settings" at bounding box center [163, 132] width 39 height 6
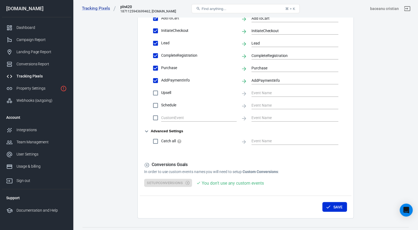
scroll to position [259, 0]
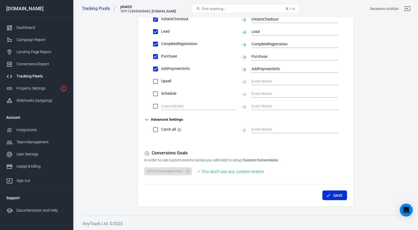
click at [147, 154] on icon at bounding box center [147, 153] width 5 height 5
click at [160, 154] on h5 "Conversions Goals" at bounding box center [245, 154] width 203 height 6
click at [160, 167] on div "Conversions Goals In order to use custom events names you will need to setup Cu…" at bounding box center [245, 163] width 203 height 25
click at [215, 170] on div "You don't use any custom events" at bounding box center [233, 171] width 62 height 7
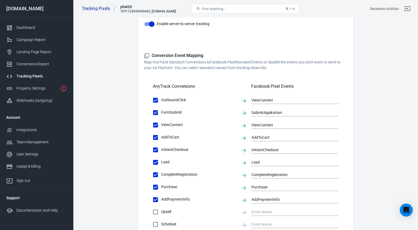
scroll to position [0, 0]
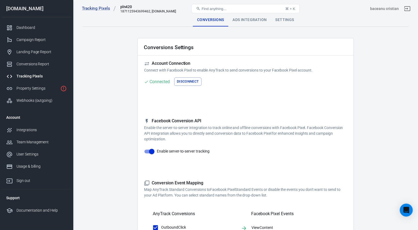
click at [247, 22] on div "Ads Integration" at bounding box center [249, 20] width 43 height 13
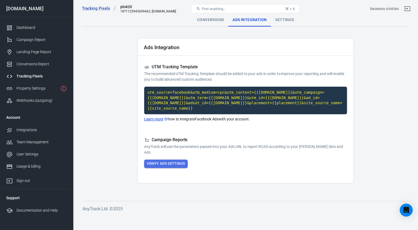
click at [154, 162] on button "Verify Ads Settings" at bounding box center [166, 164] width 44 height 8
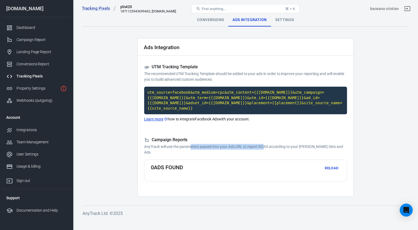
drag, startPoint x: 191, startPoint y: 147, endPoint x: 263, endPoint y: 147, distance: 71.4
click at [263, 147] on p "AnyTrack will use the parameters passed into your Ads URL to report ROAS accord…" at bounding box center [245, 149] width 203 height 11
drag, startPoint x: 194, startPoint y: 146, endPoint x: 261, endPoint y: 155, distance: 67.8
click at [262, 155] on p "AnyTrack will use the parameters passed into your Ads URL to report ROAS accord…" at bounding box center [245, 149] width 203 height 11
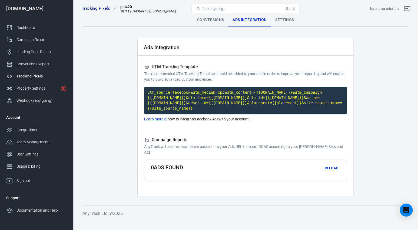
click at [261, 155] on p "AnyTrack will use the parameters passed into your Ads URL to report ROAS accord…" at bounding box center [245, 149] width 203 height 11
click at [283, 18] on div "Settings" at bounding box center [284, 20] width 27 height 13
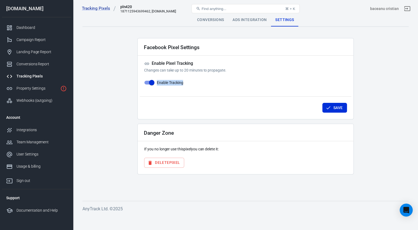
drag, startPoint x: 158, startPoint y: 71, endPoint x: 284, endPoint y: 87, distance: 126.4
click at [284, 87] on div "Enable Pixel Tracking Changes can take up to 20 minutes to propagate. Enable Tr…" at bounding box center [245, 74] width 203 height 27
click at [27, 25] on div "Dashboard" at bounding box center [41, 28] width 50 height 6
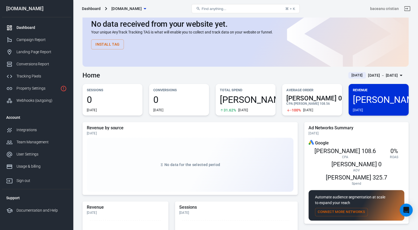
scroll to position [31, 0]
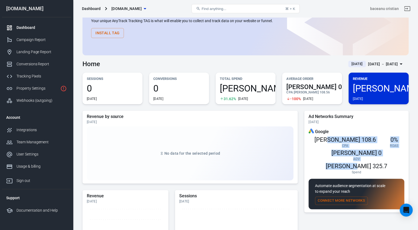
drag, startPoint x: 323, startPoint y: 140, endPoint x: 387, endPoint y: 146, distance: 64.6
click at [387, 145] on div "RON 108.6 CPA 0% ROAS RON 0 AOV RON 325.7 Spend" at bounding box center [356, 155] width 96 height 40
click at [361, 170] on span "Spend" at bounding box center [356, 172] width 10 height 4
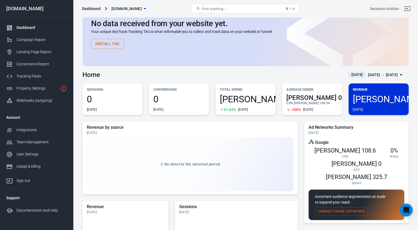
scroll to position [47, 0]
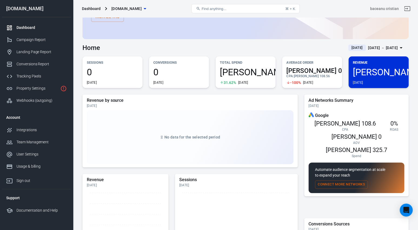
click at [319, 126] on span "RON 108.6" at bounding box center [344, 123] width 61 height 7
drag, startPoint x: 334, startPoint y: 147, endPoint x: 348, endPoint y: 149, distance: 14.7
click at [348, 167] on p "Automate audience segmentation at scale to expand your reach" at bounding box center [356, 172] width 83 height 11
click at [326, 121] on span "RON 108.6" at bounding box center [344, 123] width 61 height 7
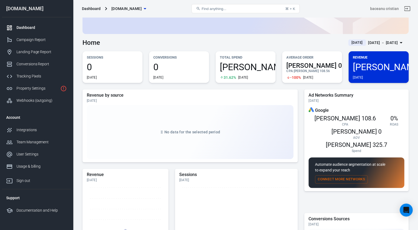
scroll to position [0, 0]
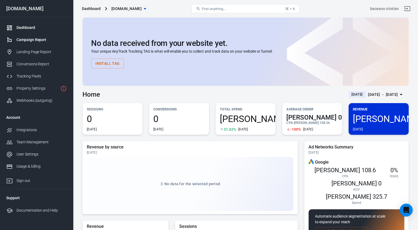
click at [35, 39] on div "Campaign Report" at bounding box center [41, 40] width 50 height 6
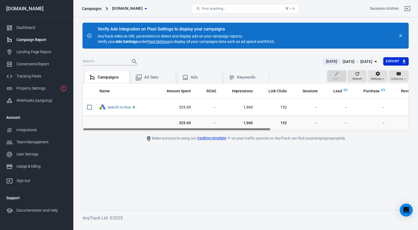
drag, startPoint x: 270, startPoint y: 138, endPoint x: 331, endPoint y: 156, distance: 63.1
click at [331, 156] on main "Verify Ads Integration on Pixel Settings to display your campaigns AnyTrack rel…" at bounding box center [245, 112] width 326 height 179
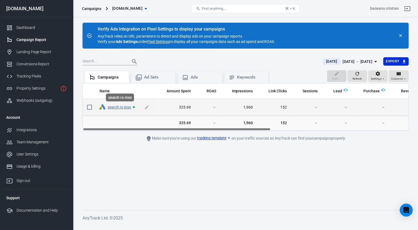
click at [119, 107] on link "search ro inso" at bounding box center [119, 107] width 23 height 4
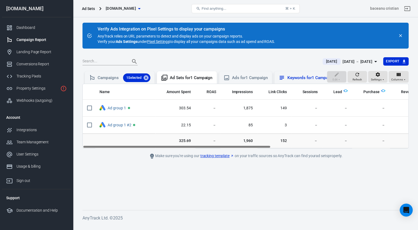
click at [296, 79] on div "Keywords for 1 Campaign" at bounding box center [310, 78] width 47 height 6
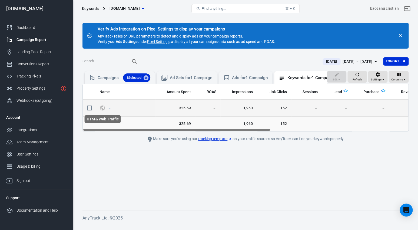
click at [101, 108] on icon "UTM & Web Traffic" at bounding box center [102, 108] width 5 height 5
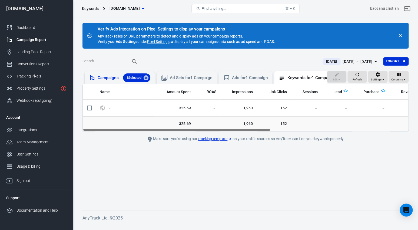
click at [112, 72] on div "Campaigns 1 Selected" at bounding box center [120, 77] width 70 height 12
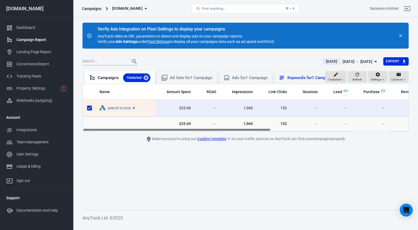
click at [305, 79] on div "Keywords for 1 Campaign" at bounding box center [310, 78] width 47 height 6
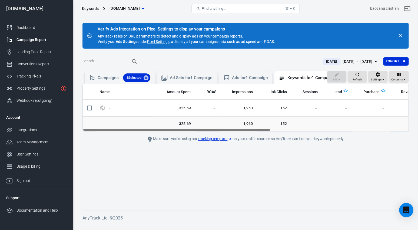
click at [403, 211] on div "Open Intercom Messenger" at bounding box center [406, 210] width 14 height 14
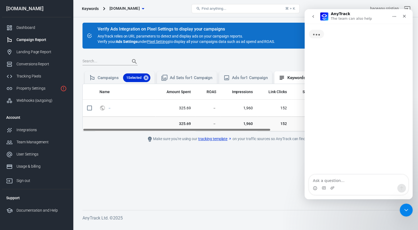
click at [349, 182] on textarea "Ask a question…" at bounding box center [358, 179] width 99 height 9
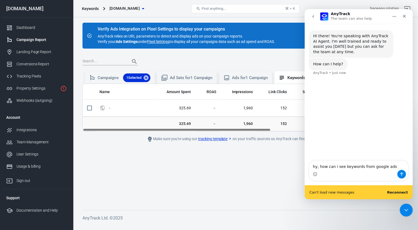
type textarea "hy, how can i see keywords from google ads?"
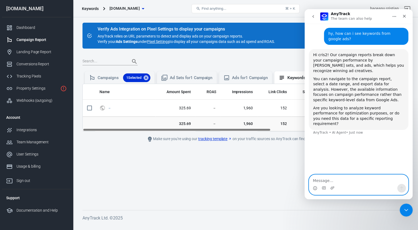
scroll to position [47, 0]
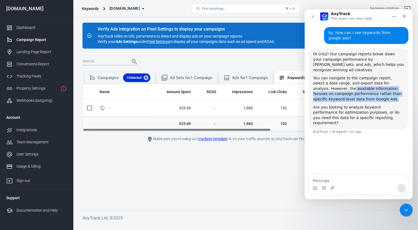
drag, startPoint x: 318, startPoint y: 90, endPoint x: 371, endPoint y: 97, distance: 53.3
click at [371, 97] on div "You can navigate to the campaign report, select a date range, and export data f…" at bounding box center [358, 89] width 91 height 26
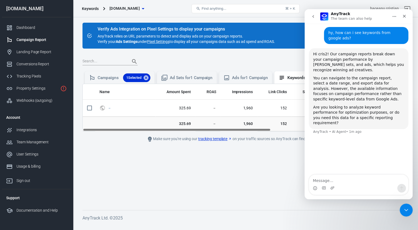
click at [371, 97] on div "You can navigate to the campaign report, select a date range, and export data f…" at bounding box center [358, 89] width 91 height 26
drag, startPoint x: 329, startPoint y: 101, endPoint x: 346, endPoint y: 109, distance: 18.9
click at [346, 109] on div "Hi cris2! Our campaign reports break down your campaign performance by campaign…" at bounding box center [358, 89] width 91 height 74
click at [346, 109] on div "Are you looking to analyze keyword performance for optimization purposes, or do…" at bounding box center [358, 115] width 91 height 21
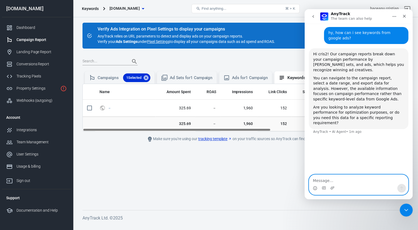
click at [325, 181] on textarea "Message…" at bounding box center [358, 179] width 99 height 9
type textarea "i want to analyze keyword performance"
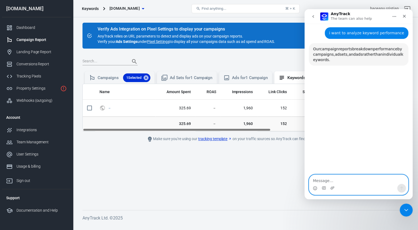
scroll to position [153, 0]
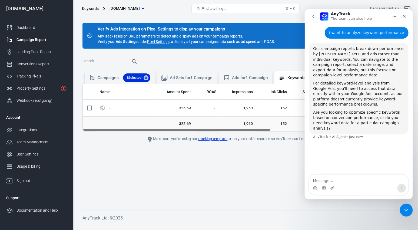
click at [223, 61] on div at bounding box center [199, 62] width 234 height 8
click at [112, 77] on div "Campaigns 1 Selected" at bounding box center [124, 78] width 53 height 9
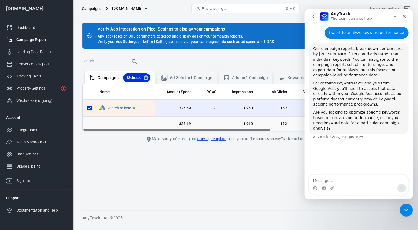
click at [93, 9] on div "Campaigns" at bounding box center [91, 8] width 19 height 5
click at [148, 77] on icon at bounding box center [146, 78] width 6 height 6
checkbox input "false"
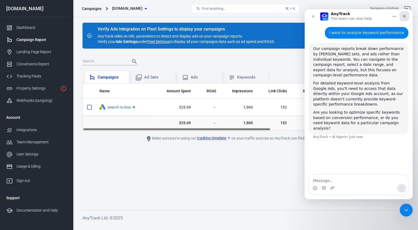
click at [406, 15] on icon "Close" at bounding box center [404, 16] width 4 height 4
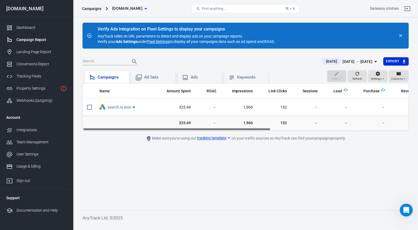
scroll to position [114, 0]
click at [111, 81] on div "Campaigns" at bounding box center [107, 77] width 36 height 6
click at [94, 9] on div "Campaigns" at bounding box center [91, 8] width 19 height 5
click at [114, 81] on div "Campaigns" at bounding box center [107, 77] width 36 height 6
click at [27, 30] on div "Dashboard" at bounding box center [41, 28] width 50 height 6
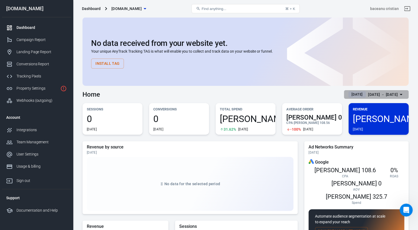
click at [368, 94] on div "Aug 26 － Aug 26, 2025" at bounding box center [383, 94] width 30 height 7
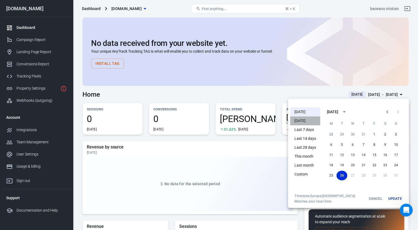
click at [302, 123] on li "Yesterday" at bounding box center [305, 121] width 30 height 9
click at [278, 91] on div at bounding box center [209, 115] width 418 height 230
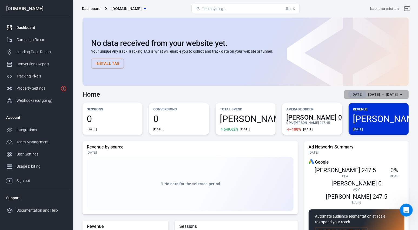
click at [370, 98] on button "Yesterday Aug 25 － Aug 25, 2025" at bounding box center [376, 94] width 65 height 9
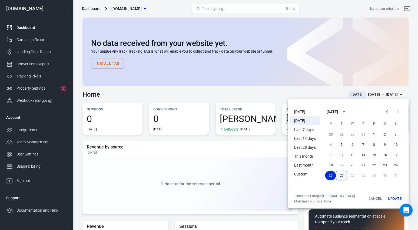
click at [342, 177] on button "26" at bounding box center [341, 176] width 11 height 10
click at [393, 200] on button "Update" at bounding box center [394, 199] width 17 height 10
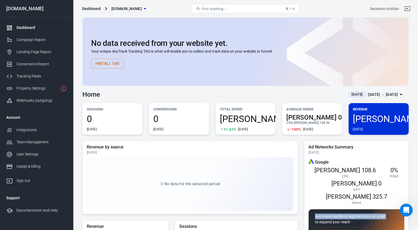
drag, startPoint x: 401, startPoint y: 181, endPoint x: 397, endPoint y: 202, distance: 21.4
click at [400, 201] on div "Ad Networks Summary Today Google RON 108.6 CPA 0% ROAS RON 0 AOV RON 325.7 Spen…" at bounding box center [356, 192] width 96 height 95
click at [404, 211] on icon "Open Intercom Messenger" at bounding box center [405, 209] width 9 height 9
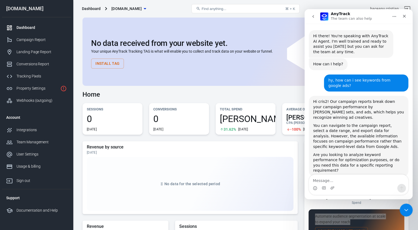
scroll to position [114, 0]
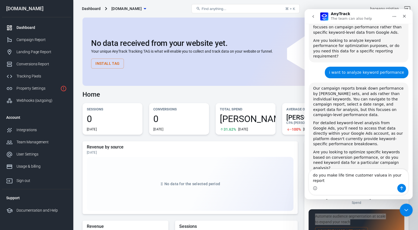
type textarea "do you make life time customer valuea in your report?"
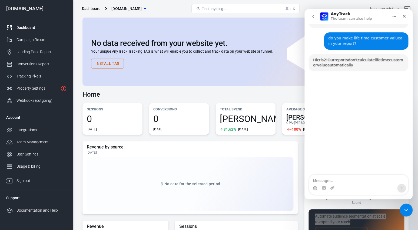
scroll to position [1, 0]
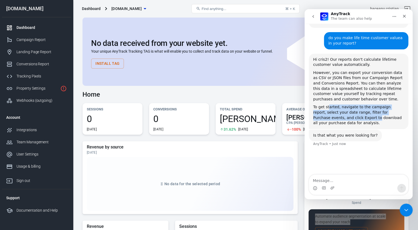
drag, startPoint x: 328, startPoint y: 97, endPoint x: 344, endPoint y: 105, distance: 18.4
click at [345, 105] on div "To get started, navigate to the campaign report, select your date range, filter…" at bounding box center [358, 115] width 91 height 21
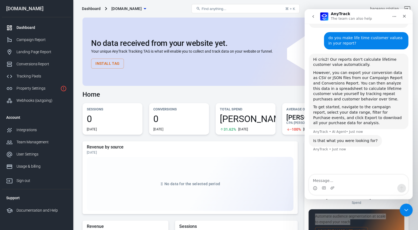
click at [344, 105] on div "To get started, navigate to the campaign report, select your date range, filter…" at bounding box center [358, 115] width 91 height 21
click at [352, 133] on div "Is that what you were looking for?" at bounding box center [345, 135] width 64 height 5
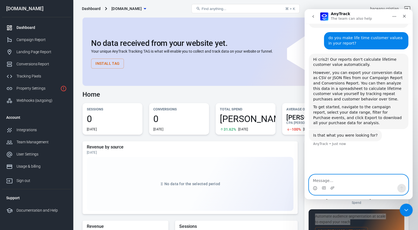
click at [340, 181] on textarea "Message…" at bounding box center [358, 179] width 99 height 9
type textarea "yes"
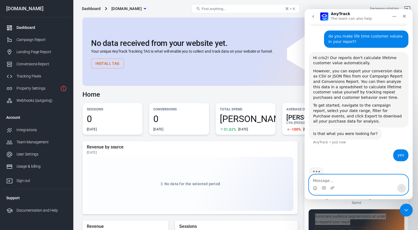
scroll to position [262, 0]
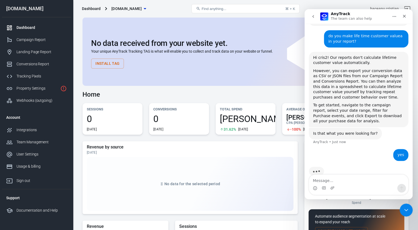
click at [186, 92] on div "Home Today Aug 26 － Aug 26, 2025" at bounding box center [245, 92] width 326 height 13
click at [403, 16] on icon "Close" at bounding box center [404, 16] width 4 height 4
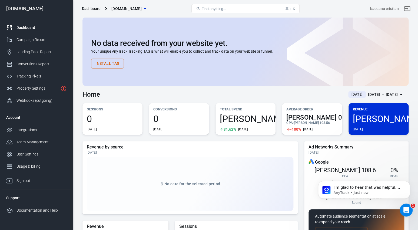
scroll to position [0, 0]
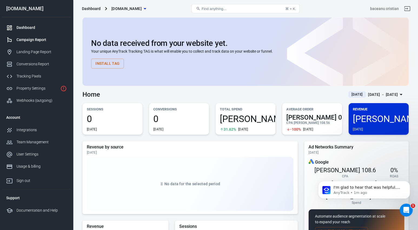
click at [29, 39] on div "Campaign Report" at bounding box center [41, 40] width 50 height 6
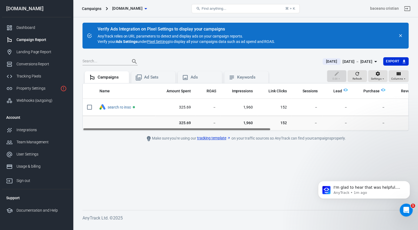
click at [138, 6] on span "[DOMAIN_NAME]" at bounding box center [127, 8] width 30 height 7
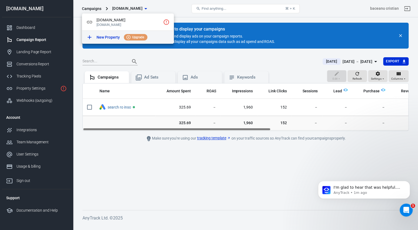
click at [115, 38] on p "New Property" at bounding box center [108, 38] width 23 height 6
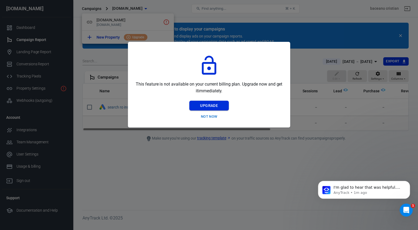
click at [224, 106] on button "Upgrade" at bounding box center [208, 106] width 39 height 10
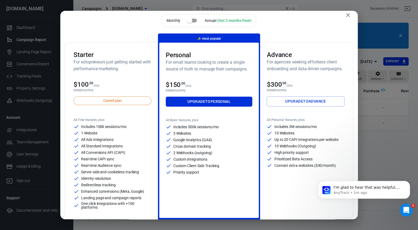
scroll to position [6, 0]
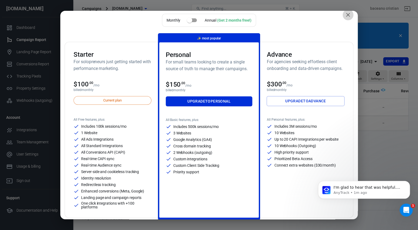
click at [348, 16] on icon "close" at bounding box center [348, 15] width 6 height 6
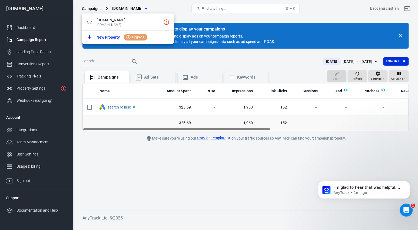
click at [39, 42] on div at bounding box center [209, 115] width 418 height 230
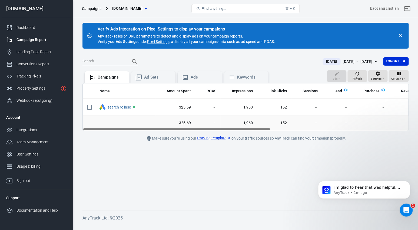
click at [36, 40] on div "Campaign Report" at bounding box center [41, 40] width 50 height 6
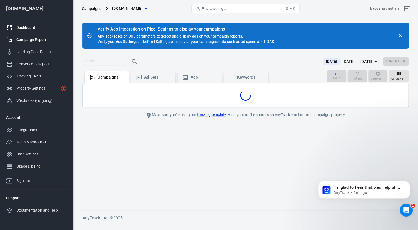
click at [28, 28] on div "Dashboard" at bounding box center [41, 28] width 50 height 6
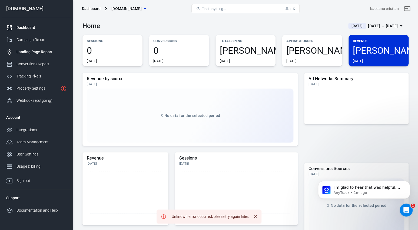
click at [29, 52] on div "Landing Page Report" at bounding box center [41, 52] width 50 height 6
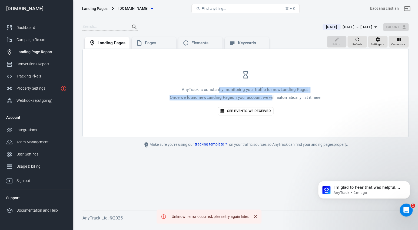
drag, startPoint x: 218, startPoint y: 91, endPoint x: 270, endPoint y: 100, distance: 52.7
click at [271, 100] on div "AnyTrack is constantly monitoring your traffic for new Landing Pages . Once we …" at bounding box center [246, 95] width 152 height 16
click at [270, 100] on p "Once we found new Landing Page on your account we will automatically list it he…" at bounding box center [246, 98] width 152 height 6
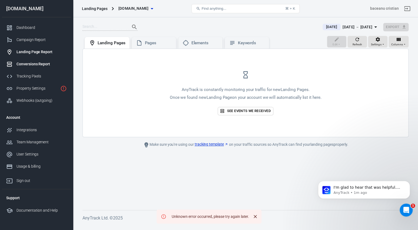
click at [40, 64] on div "Conversions Report" at bounding box center [41, 64] width 50 height 6
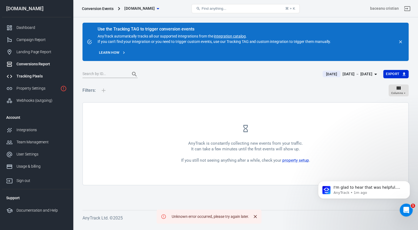
click at [50, 77] on div "Tracking Pixels" at bounding box center [41, 77] width 50 height 6
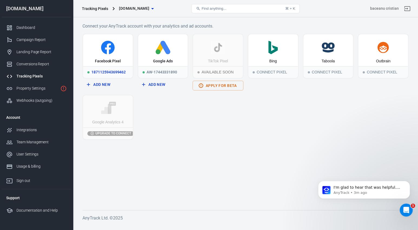
click at [108, 63] on div "Facebook Pixel" at bounding box center [108, 61] width 26 height 5
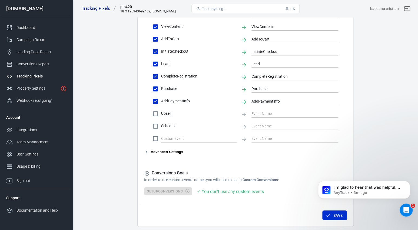
scroll to position [247, 0]
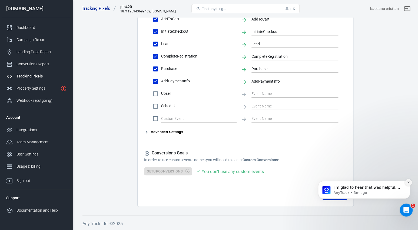
click at [407, 184] on icon "Dismiss notification" at bounding box center [408, 182] width 3 height 3
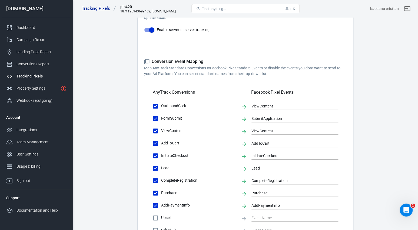
scroll to position [0, 0]
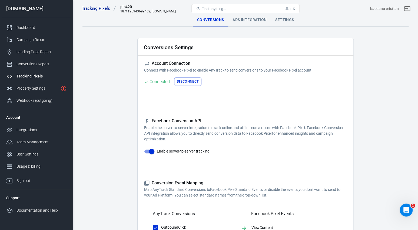
click at [239, 25] on div "Ads Integration" at bounding box center [249, 20] width 43 height 13
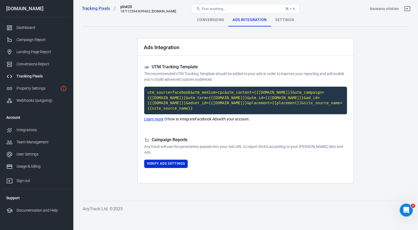
click at [282, 21] on div "Settings" at bounding box center [284, 20] width 27 height 13
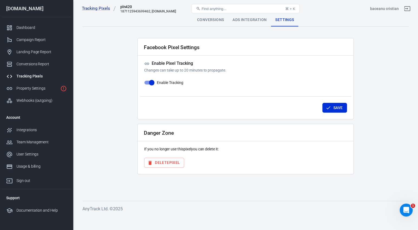
click at [245, 14] on div "Find anything... ⌘ + K" at bounding box center [245, 8] width 109 height 13
click at [243, 20] on div "Ads Integration" at bounding box center [249, 20] width 43 height 13
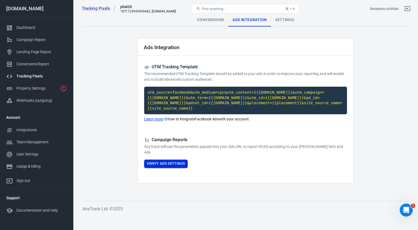
click at [162, 165] on button "Verify Ads Settings" at bounding box center [166, 164] width 44 height 8
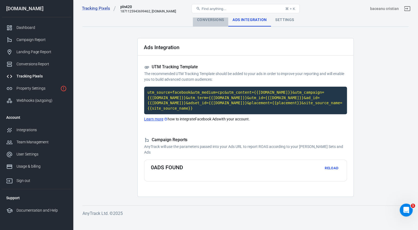
click at [206, 21] on div "Conversions" at bounding box center [210, 20] width 35 height 13
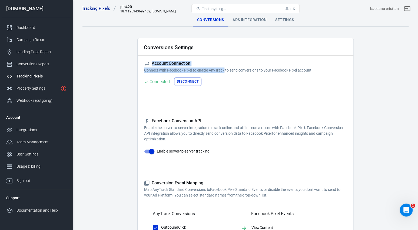
drag, startPoint x: 152, startPoint y: 62, endPoint x: 225, endPoint y: 69, distance: 72.5
click at [225, 69] on div "Account Connection Connect with Facebook Pixel to enable AnyTrack to send conve…" at bounding box center [245, 67] width 203 height 12
click at [225, 69] on p "Connect with Facebook Pixel to enable AnyTrack to send conversions to your Face…" at bounding box center [245, 71] width 203 height 6
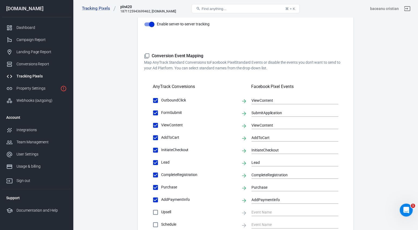
scroll to position [165, 0]
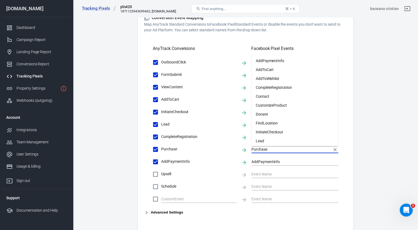
click at [261, 151] on input "Purchase" at bounding box center [290, 149] width 79 height 7
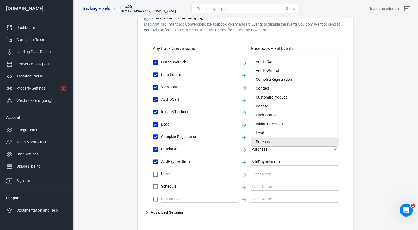
click at [261, 151] on input "Purchase" at bounding box center [290, 149] width 79 height 7
click at [263, 142] on li "Purchase" at bounding box center [294, 142] width 87 height 9
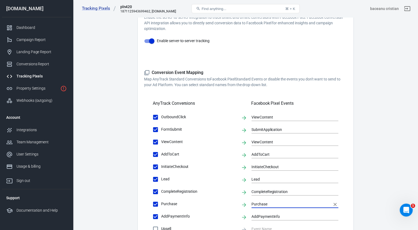
scroll to position [0, 0]
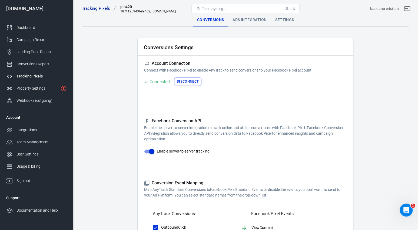
click at [33, 76] on div "Tracking Pixels" at bounding box center [41, 77] width 50 height 6
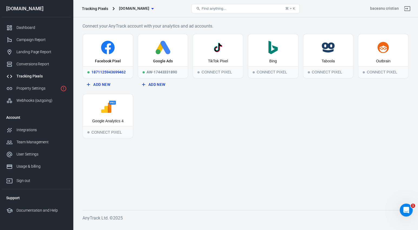
click at [106, 73] on div "1871125943699462" at bounding box center [108, 72] width 50 height 12
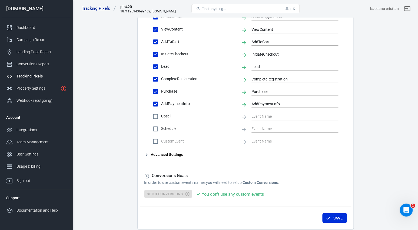
scroll to position [247, 0]
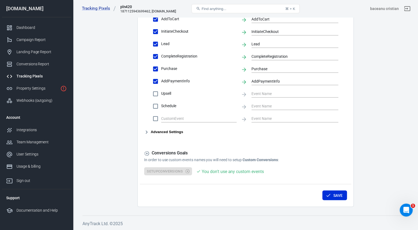
click at [168, 129] on button "Advanced Settings" at bounding box center [163, 132] width 39 height 6
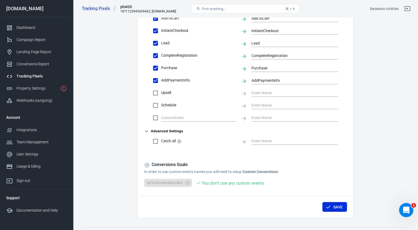
click at [408, 213] on div "Open Intercom Messenger" at bounding box center [406, 210] width 18 height 18
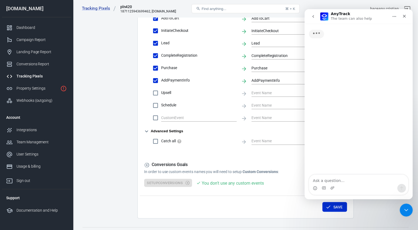
scroll to position [235, 0]
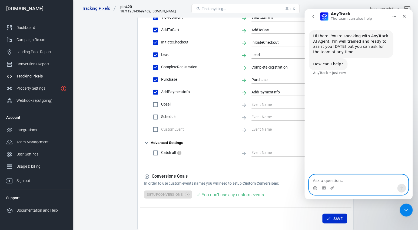
click at [336, 180] on textarea "Ask a question…" at bounding box center [358, 179] width 99 height 9
paste textarea "Send a test event Events Manager → your Pixel → Test Events → copy the Test Eve…"
type textarea "where can i Send a test event Events Manager → your Pixel → Test Events → copy …"
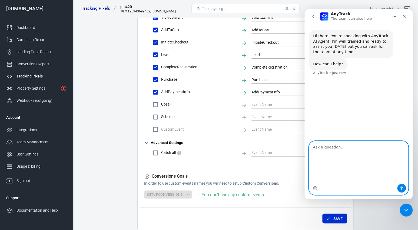
scroll to position [0, 0]
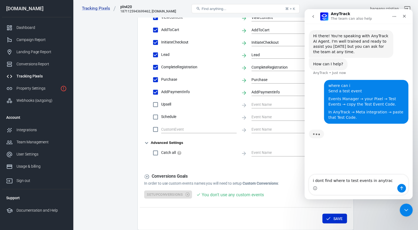
type textarea "i dont find where to test events in anytrack"
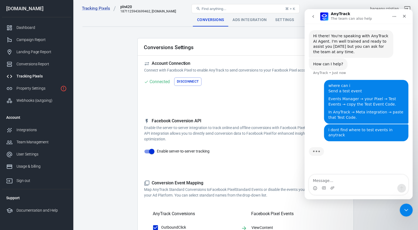
click at [241, 22] on div "Ads Integration" at bounding box center [249, 20] width 43 height 13
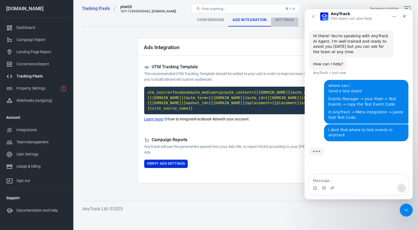
click at [275, 20] on div "Settings" at bounding box center [284, 20] width 27 height 13
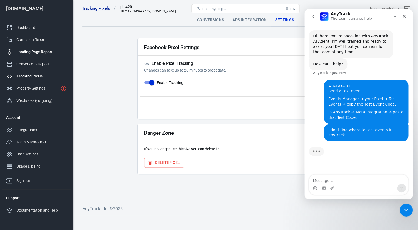
click at [34, 46] on link "Landing Page Report" at bounding box center [36, 52] width 69 height 12
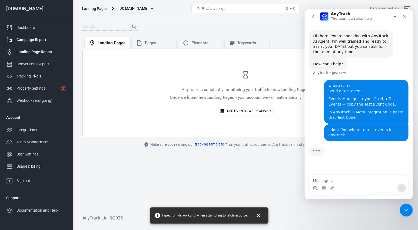
click at [34, 40] on div "Campaign Report" at bounding box center [41, 40] width 50 height 6
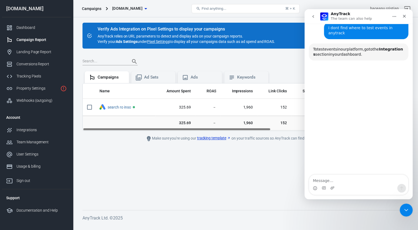
scroll to position [96, 0]
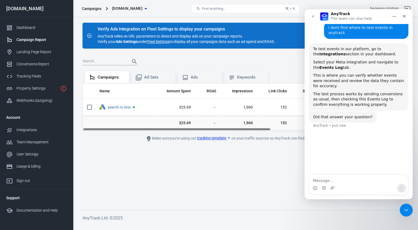
click at [84, 8] on div "Campaigns" at bounding box center [91, 8] width 19 height 5
click at [40, 81] on link "Tracking Pixels" at bounding box center [36, 76] width 69 height 12
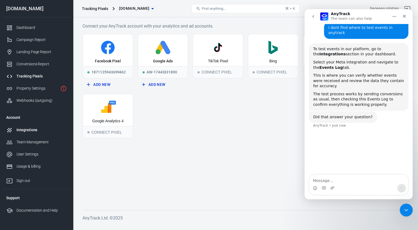
click at [29, 126] on link "Integrations" at bounding box center [36, 130] width 69 height 12
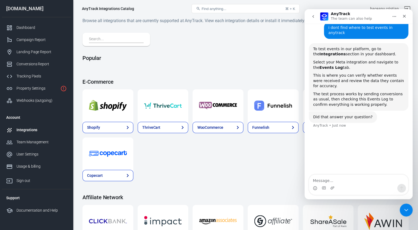
click at [122, 36] on input "text" at bounding box center [115, 39] width 52 height 7
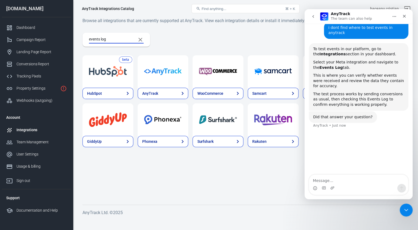
click at [115, 39] on input "events log" at bounding box center [110, 39] width 43 height 7
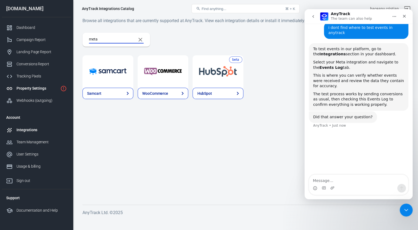
type input "meta"
click at [36, 92] on link "Property Settings" at bounding box center [36, 88] width 69 height 12
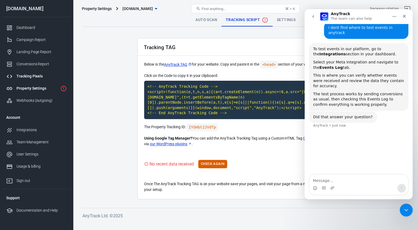
click at [35, 77] on div "Tracking Pixels" at bounding box center [41, 77] width 50 height 6
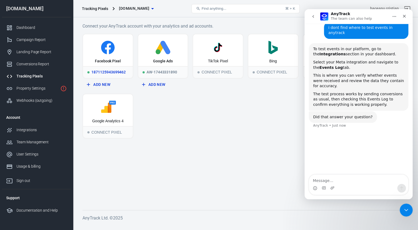
click at [105, 54] on icon at bounding box center [107, 48] width 45 height 14
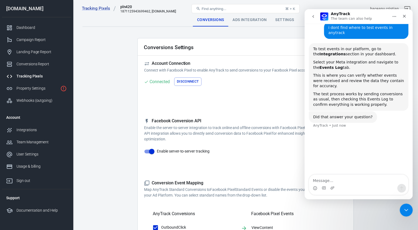
click at [261, 46] on div "Conversions Settings" at bounding box center [246, 46] width 216 height 17
click at [314, 16] on icon "go back" at bounding box center [313, 16] width 4 height 4
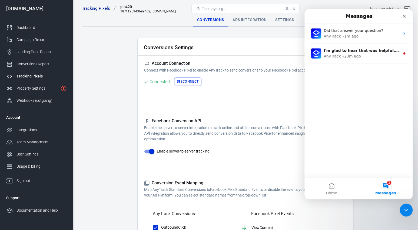
scroll to position [96, 0]
click at [406, 14] on icon "Close" at bounding box center [404, 16] width 4 height 4
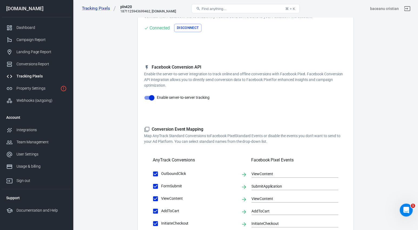
scroll to position [0, 0]
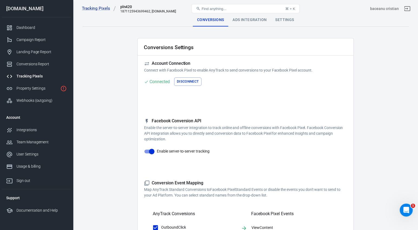
click at [253, 20] on div "Ads Integration" at bounding box center [249, 20] width 43 height 13
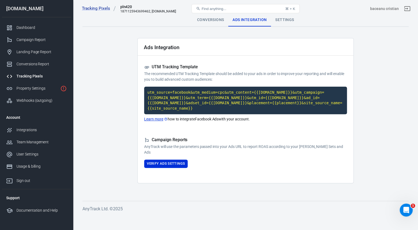
click at [278, 20] on div "Settings" at bounding box center [284, 20] width 27 height 13
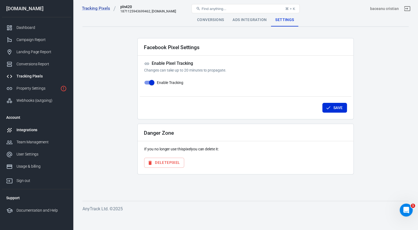
click at [31, 132] on div "Integrations" at bounding box center [41, 130] width 50 height 6
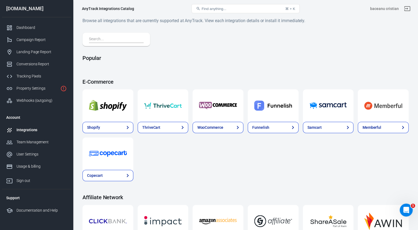
click at [114, 38] on input "text" at bounding box center [115, 39] width 52 height 7
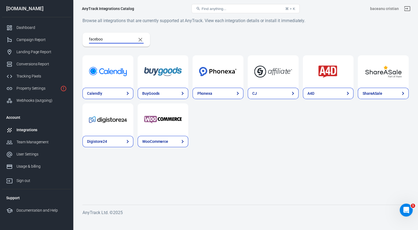
type input "facebook"
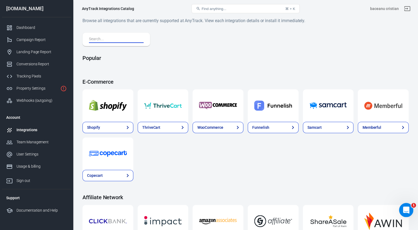
click at [406, 207] on icon "Open Intercom Messenger" at bounding box center [405, 209] width 9 height 9
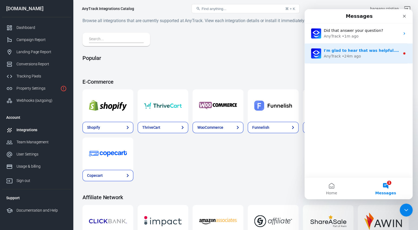
click at [347, 58] on div "• 24m ago" at bounding box center [351, 57] width 19 height 6
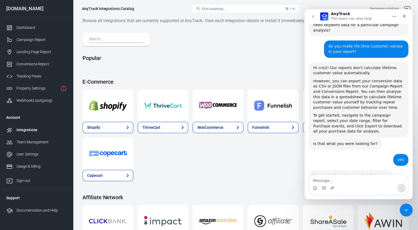
scroll to position [221, 0]
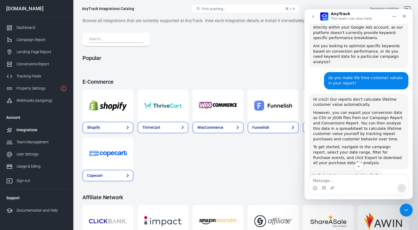
click at [314, 16] on icon "go back" at bounding box center [313, 16] width 2 height 3
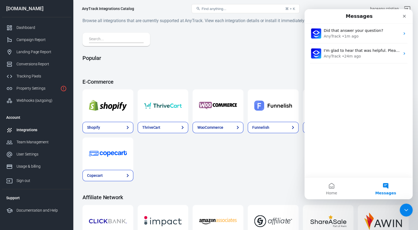
scroll to position [0, 0]
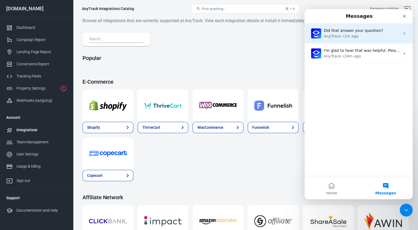
click at [330, 36] on div "AnyTrack" at bounding box center [332, 37] width 17 height 6
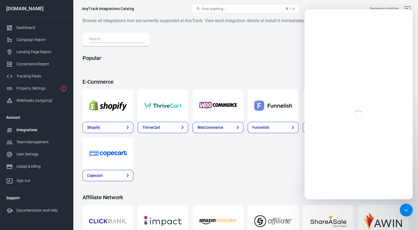
scroll to position [51, 0]
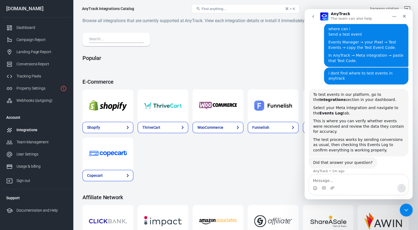
click at [334, 177] on textarea "Message…" at bounding box center [358, 179] width 99 height 9
click at [358, 182] on textarea "i cant find in integrations META" at bounding box center [358, 179] width 99 height 9
type textarea "i cant find in integrations : META"
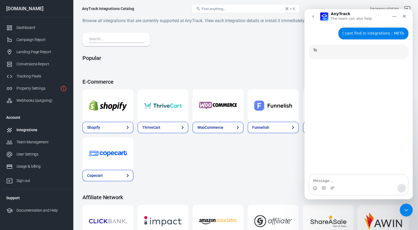
scroll to position [1, 0]
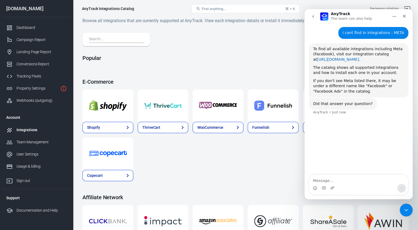
click at [345, 57] on link "https://dashboard.anytrack.io/catalog" at bounding box center [338, 59] width 42 height 4
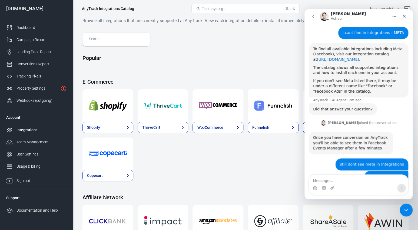
scroll to position [0, 0]
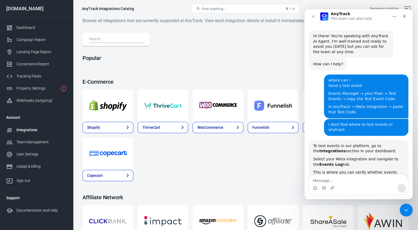
scroll to position [138, 0]
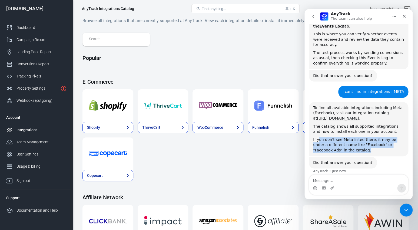
drag, startPoint x: 319, startPoint y: 135, endPoint x: 348, endPoint y: 144, distance: 31.0
click at [349, 145] on div "If you don't see Meta listed there, it may be under a different name like "Face…" at bounding box center [358, 145] width 91 height 16
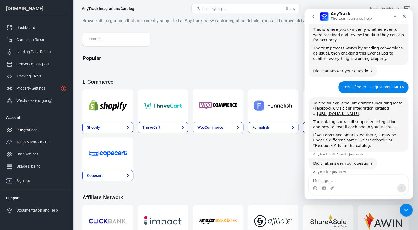
click at [348, 144] on div "To find all available integrations including Meta (Facebook), visit our integra…" at bounding box center [358, 125] width 99 height 54
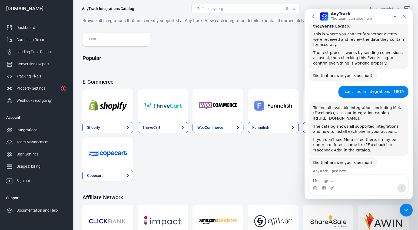
click at [138, 42] on input "text" at bounding box center [115, 39] width 52 height 7
click at [134, 39] on input "text" at bounding box center [115, 39] width 52 height 7
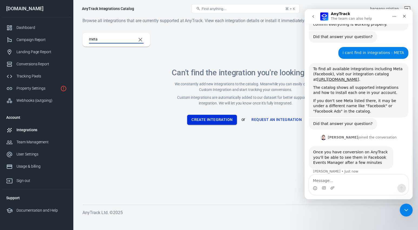
scroll to position [177, 0]
type input "meta"
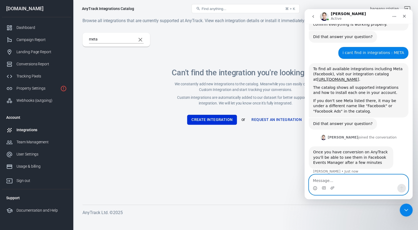
click at [335, 183] on textarea "Message…" at bounding box center [358, 179] width 99 height 9
type textarea "still dont see meta in Integrations"
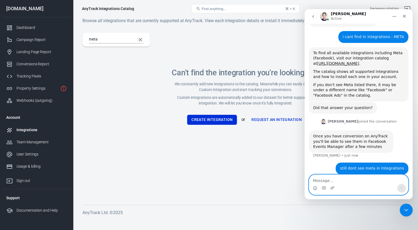
scroll to position [194, 0]
type textarea "n"
type textarea "not even facebook"
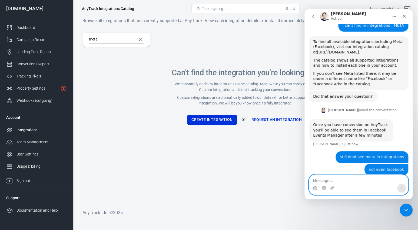
scroll to position [206, 0]
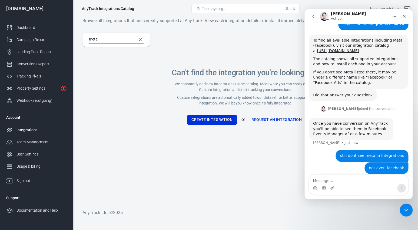
click at [112, 39] on input "meta" at bounding box center [110, 39] width 43 height 7
type input "facebook"
click at [156, 74] on div "facebook Can't find the integration you're looking for? We constantly add new i…" at bounding box center [245, 85] width 326 height 105
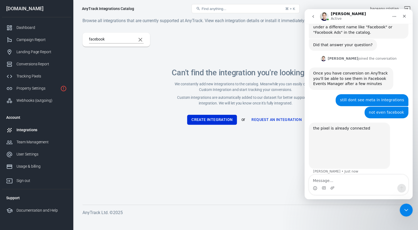
scroll to position [256, 0]
click at [318, 185] on div "Intercom messenger" at bounding box center [358, 188] width 99 height 9
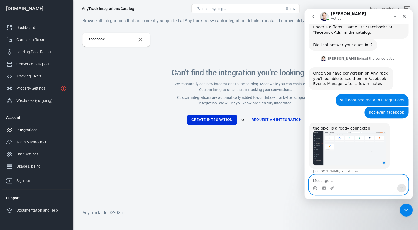
click at [317, 179] on textarea "Message…" at bounding box center [358, 179] width 99 height 9
type textarea "how can i test a event ?"
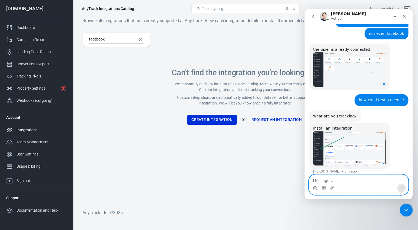
scroll to position [0, 0]
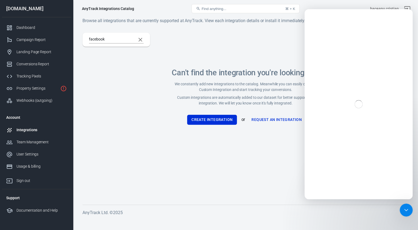
click at [247, 99] on p "Custom integrations are automatically added to our dataset for better support a…" at bounding box center [245, 100] width 149 height 11
click at [142, 35] on button "Clear Search" at bounding box center [140, 39] width 13 height 13
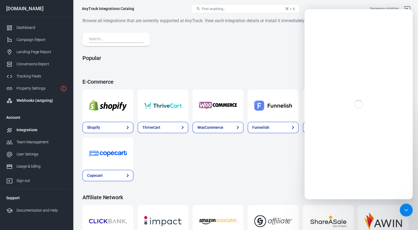
click at [32, 98] on div "Webhooks (outgoing)" at bounding box center [41, 101] width 50 height 6
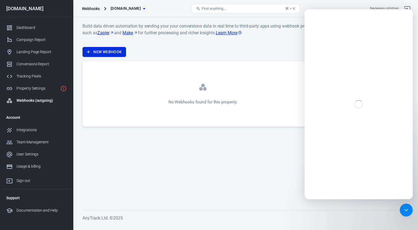
click at [171, 134] on main "Build data driven automation by sending your your conversions data in real time…" at bounding box center [245, 112] width 326 height 179
click at [41, 88] on div "Property Settings" at bounding box center [37, 89] width 42 height 6
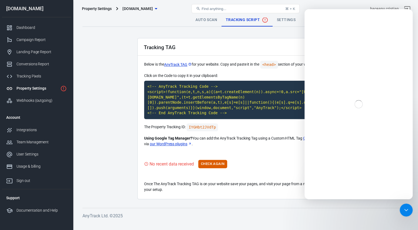
click at [202, 23] on link "Auto Scan" at bounding box center [206, 20] width 30 height 13
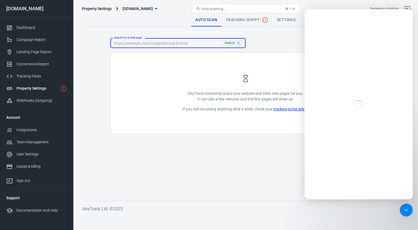
click at [186, 40] on input "Search for a web page" at bounding box center [165, 43] width 110 height 10
click at [278, 21] on link "Settings" at bounding box center [286, 20] width 27 height 13
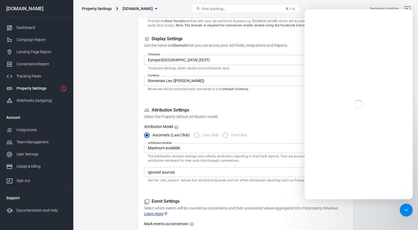
scroll to position [102, 0]
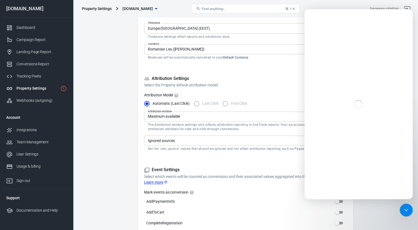
click at [225, 105] on label "First Click" at bounding box center [233, 103] width 27 height 11
click at [200, 105] on label "Last Click" at bounding box center [205, 103] width 28 height 11
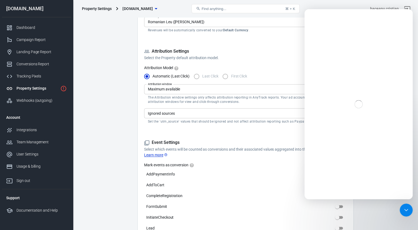
scroll to position [132, 0]
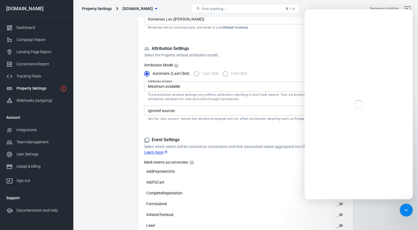
click at [286, 165] on label "Mark events as conversion" at bounding box center [245, 162] width 203 height 5
click at [407, 12] on div "Intercom messenger" at bounding box center [358, 104] width 108 height 190
click at [408, 207] on icon "Close Intercom Messenger" at bounding box center [405, 209] width 6 height 6
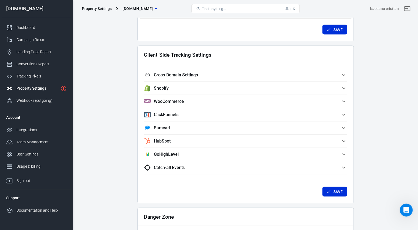
scroll to position [496, 0]
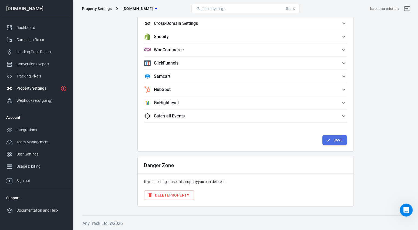
click at [332, 141] on button "Save" at bounding box center [334, 140] width 25 height 10
click at [42, 55] on link "Landing Page Report" at bounding box center [36, 52] width 69 height 12
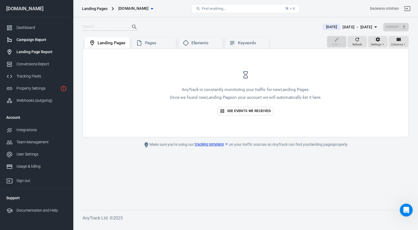
click at [28, 36] on link "Campaign Report" at bounding box center [36, 40] width 69 height 12
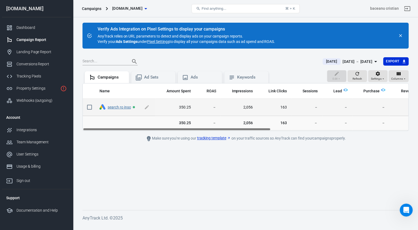
click at [120, 109] on link "search ro inso" at bounding box center [119, 107] width 23 height 4
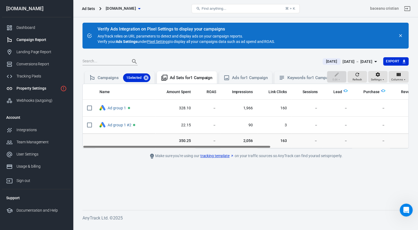
click at [32, 89] on div "Property Settings" at bounding box center [37, 89] width 42 height 6
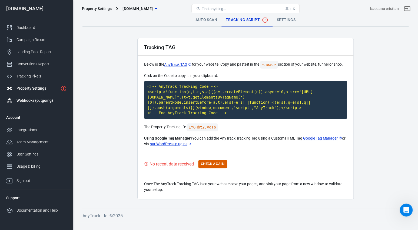
click at [32, 99] on div "Webhooks (outgoing)" at bounding box center [41, 101] width 50 height 6
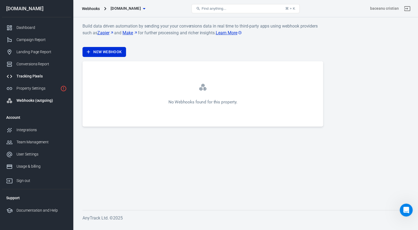
click at [34, 75] on div "Tracking Pixels" at bounding box center [41, 77] width 50 height 6
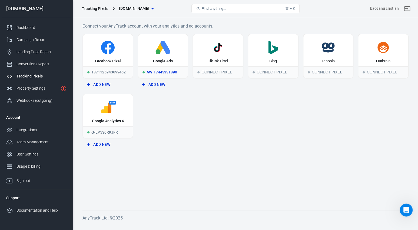
click at [159, 71] on div "AW-17443331890" at bounding box center [163, 72] width 50 height 12
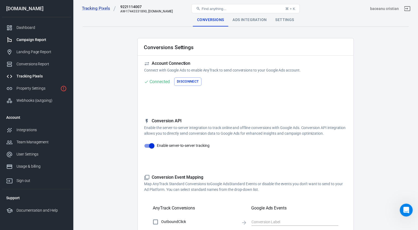
click at [19, 41] on div "Campaign Report" at bounding box center [41, 40] width 50 height 6
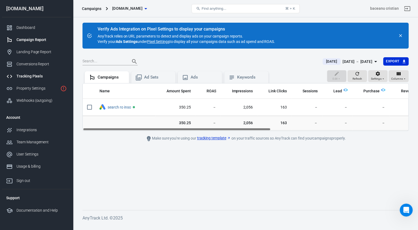
click at [24, 77] on div "Tracking Pixels" at bounding box center [41, 77] width 50 height 6
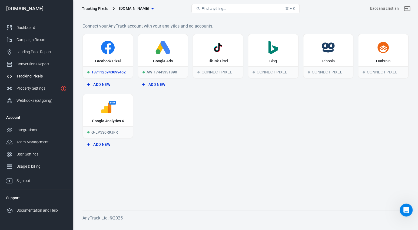
click at [94, 62] on div "Facebook Pixel" at bounding box center [108, 50] width 50 height 32
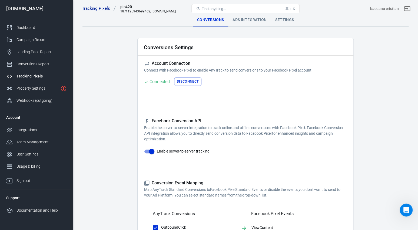
click at [25, 79] on link "Tracking Pixels" at bounding box center [36, 76] width 69 height 12
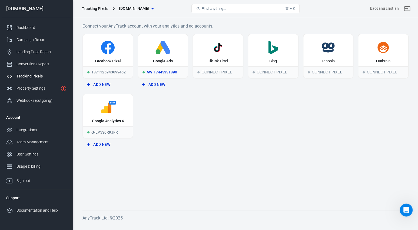
click at [151, 72] on div "AW-17443331890" at bounding box center [163, 72] width 50 height 12
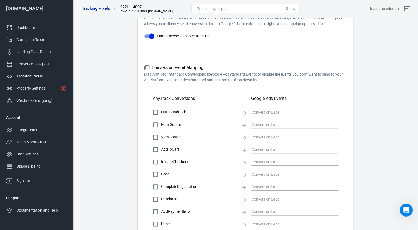
scroll to position [120, 0]
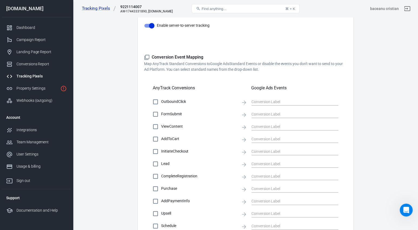
click at [238, 89] on div "AnyTrack Conversions Google Ads Events" at bounding box center [245, 86] width 185 height 18
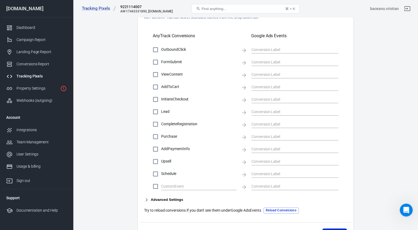
scroll to position [211, 0]
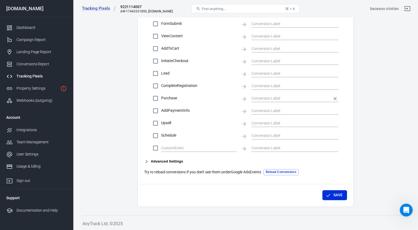
click at [267, 102] on div at bounding box center [294, 98] width 87 height 7
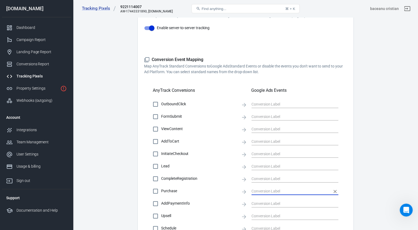
scroll to position [124, 0]
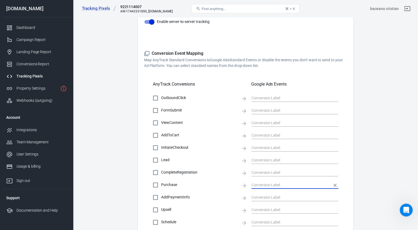
click at [261, 183] on input "text" at bounding box center [290, 185] width 79 height 7
checkbox input "true"
type input "Purchase anytrack"
click at [347, 152] on div "Conversions Settings Account Connection Connect with Google Ads to enable AnyTr…" at bounding box center [245, 104] width 216 height 380
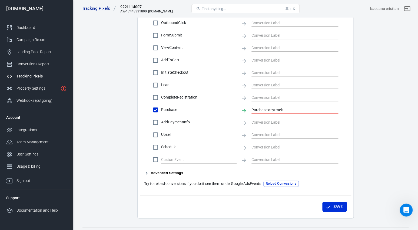
scroll to position [211, 0]
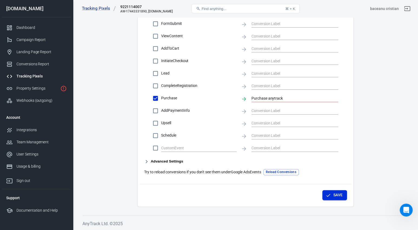
click at [330, 192] on button "Save" at bounding box center [334, 195] width 25 height 10
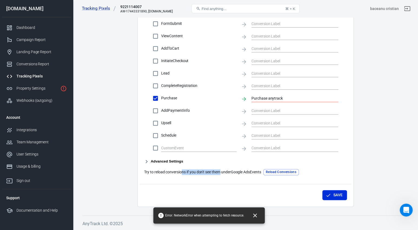
drag, startPoint x: 182, startPoint y: 172, endPoint x: 221, endPoint y: 172, distance: 38.4
click at [221, 172] on p "Try to reload conversions if you don't see them under Google Ads Events" at bounding box center [202, 173] width 117 height 6
click at [231, 169] on div "Conversion Event Mapping Map AnyTrack Standard Conversions to Google Ads Standa…" at bounding box center [245, 69] width 203 height 211
click at [331, 194] on button "Save" at bounding box center [334, 195] width 25 height 10
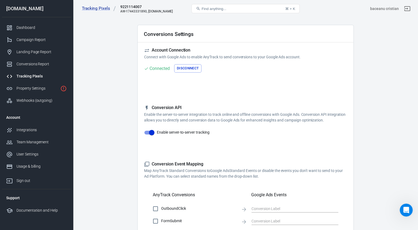
scroll to position [0, 0]
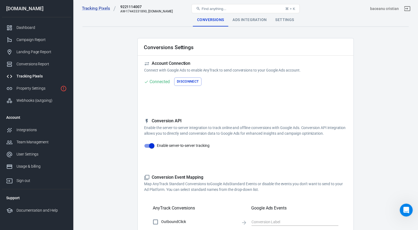
click at [243, 23] on div "Ads Integration" at bounding box center [249, 20] width 43 height 13
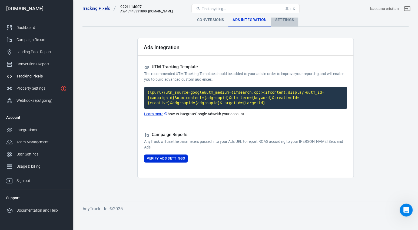
click at [284, 18] on div "Settings" at bounding box center [284, 20] width 27 height 13
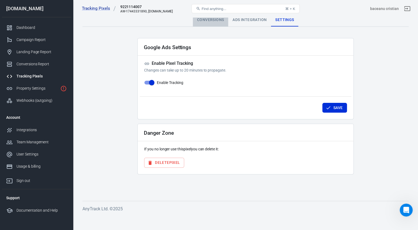
click at [208, 26] on div "Conversions" at bounding box center [210, 20] width 35 height 13
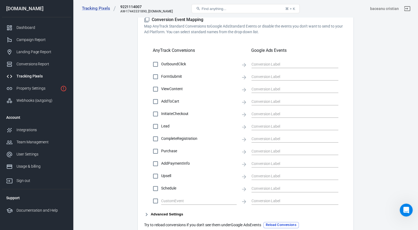
scroll to position [152, 0]
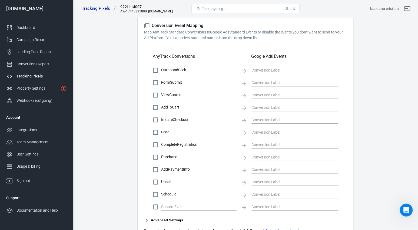
click at [174, 160] on span "Purchase" at bounding box center [198, 157] width 75 height 6
click at [161, 160] on input "Purchase" at bounding box center [155, 157] width 11 height 11
checkbox input "true"
click at [273, 158] on input "text" at bounding box center [290, 157] width 79 height 7
paste input "Send a test event Events Manager → your Pixel → Test Events → copy the Test Eve…"
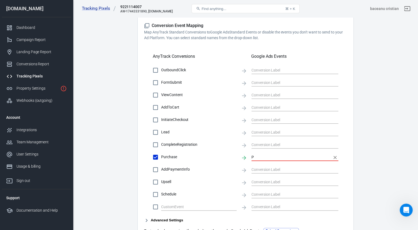
scroll to position [0, 0]
type input "Purchase anytrack"
click at [357, 160] on main "Conversions Ads Integration Settings Conversions Settings Account Connection Co…" at bounding box center [245, 64] width 326 height 404
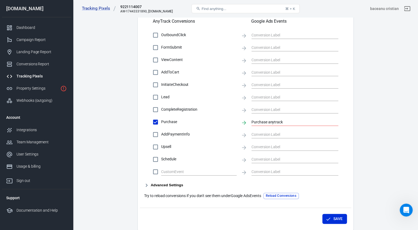
scroll to position [211, 0]
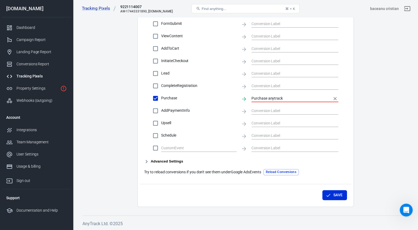
click at [271, 98] on input "Purchase anytrack" at bounding box center [290, 98] width 79 height 7
click at [331, 195] on button "Save" at bounding box center [334, 195] width 25 height 10
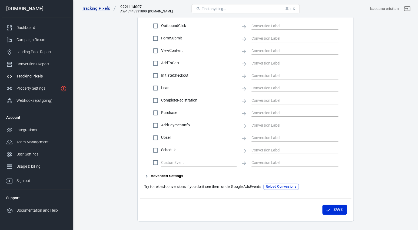
scroll to position [185, 0]
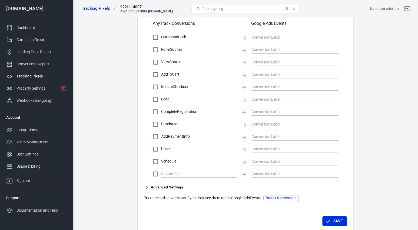
click at [174, 124] on span "Purchase" at bounding box center [198, 124] width 75 height 6
click at [161, 124] on input "Purchase" at bounding box center [155, 124] width 11 height 11
checkbox input "true"
click at [266, 123] on input "text" at bounding box center [290, 124] width 79 height 7
paste input "Purchase anytrack"
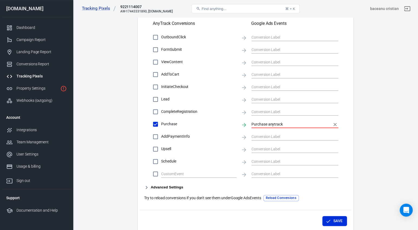
type input "Purchase anytrack"
click at [353, 151] on div "Conversions Settings Account Connection Connect with Google Ads to enable AnyTr…" at bounding box center [245, 43] width 216 height 380
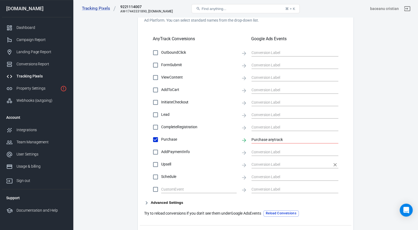
scroll to position [154, 0]
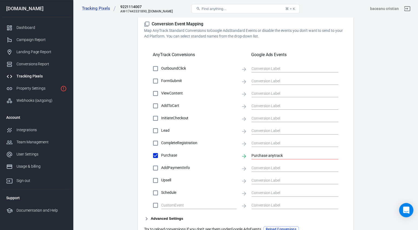
click at [406, 214] on div "Open Intercom Messenger" at bounding box center [406, 210] width 14 height 14
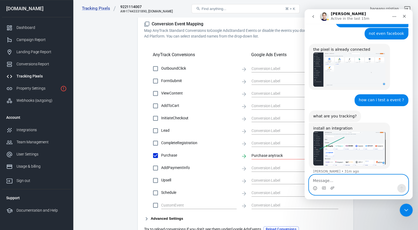
scroll to position [353, 0]
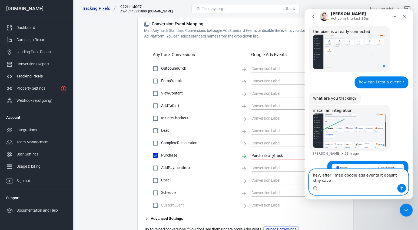
type textarea "hey, after i map google ads events it doesnt stay saved"
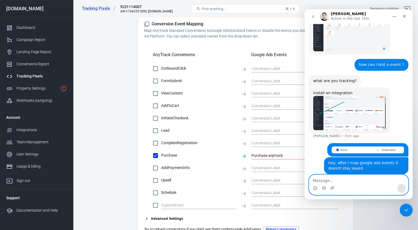
scroll to position [371, 0]
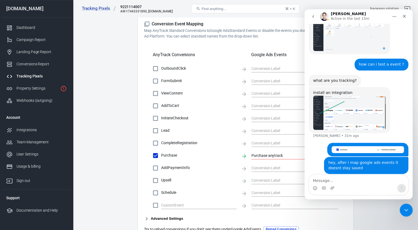
click at [145, 146] on div "OutboundClick FormSubmit ViewContent AddToCart InitiateCheckout Lead CompleteRe…" at bounding box center [245, 137] width 203 height 148
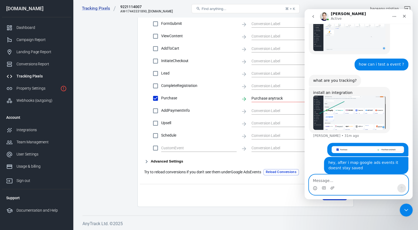
click at [314, 180] on textarea "Message…" at bounding box center [358, 179] width 99 height 9
type textarea "i put exact name i have in google ads account"
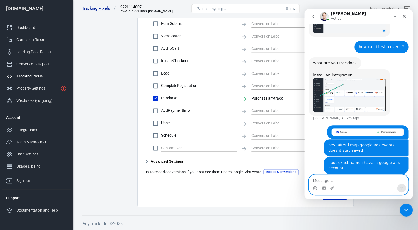
scroll to position [409, 0]
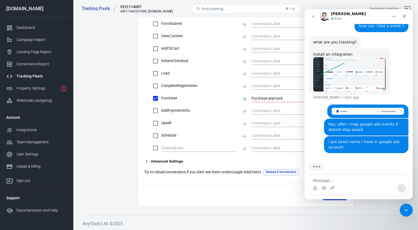
click at [278, 182] on div "Conversions Settings Account Connection Connect with Google Ads to enable AnyTr…" at bounding box center [245, 17] width 216 height 380
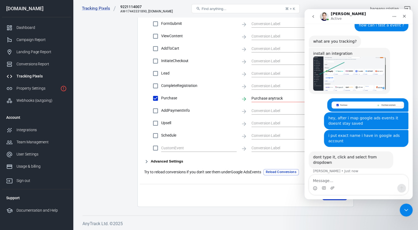
scroll to position [410, 0]
click at [269, 101] on input "Purchase anytrack" at bounding box center [290, 98] width 79 height 7
checkbox input "false"
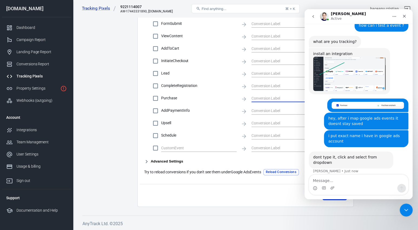
click at [261, 94] on div at bounding box center [294, 98] width 87 height 10
click at [263, 100] on input "text" at bounding box center [290, 98] width 79 height 7
click at [258, 98] on input "text" at bounding box center [290, 98] width 79 height 7
click at [279, 171] on button "Reload Conversions" at bounding box center [280, 172] width 35 height 6
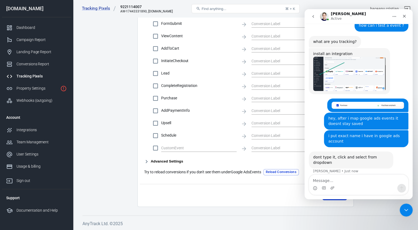
click at [262, 92] on div "OutboundClick FormSubmit ViewContent AddToCart InitiateCheckout Lead CompleteRe…" at bounding box center [245, 80] width 203 height 148
click at [262, 93] on div at bounding box center [294, 98] width 87 height 10
click at [262, 99] on input "text" at bounding box center [290, 98] width 79 height 7
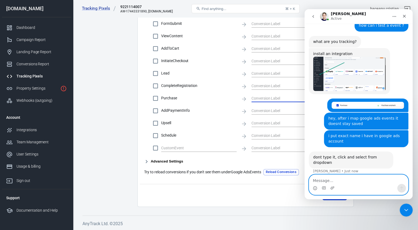
click at [348, 184] on textarea "Message…" at bounding box center [358, 179] width 99 height 9
type textarea "i dont have dropdown"
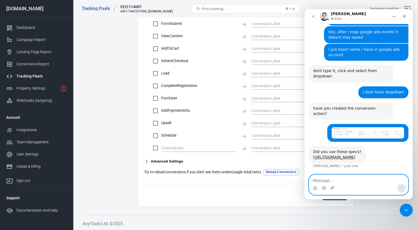
scroll to position [502, 0]
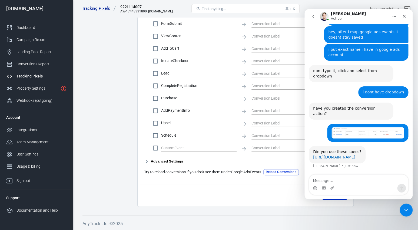
click at [344, 155] on link "[URL][DOMAIN_NAME]" at bounding box center [334, 157] width 42 height 4
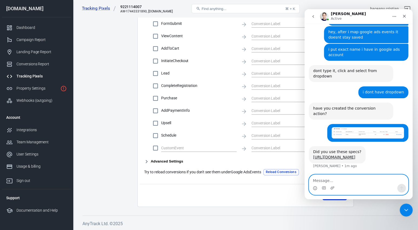
click at [322, 179] on textarea "Message…" at bounding box center [358, 179] width 99 height 9
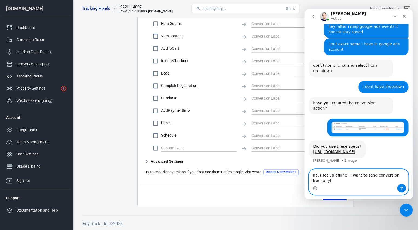
scroll to position [507, 0]
type textarea "no, i set up offline , i want to send conversion from anytrack to google ads"
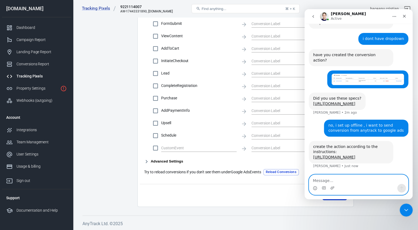
scroll to position [571, 0]
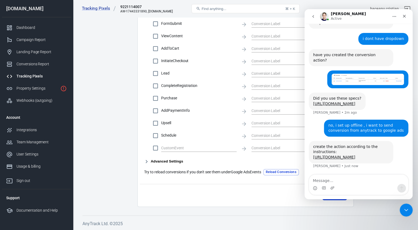
click at [344, 155] on div "[URL][DOMAIN_NAME]" at bounding box center [351, 157] width 76 height 5
click at [330, 155] on link "[URL][DOMAIN_NAME]" at bounding box center [334, 157] width 42 height 4
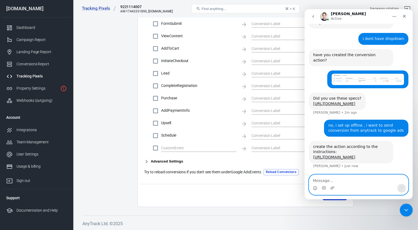
click at [319, 180] on textarea "Message…" at bounding box center [358, 179] width 99 height 9
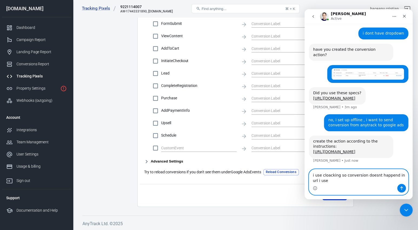
scroll to position [576, 0]
type textarea "i use cloacking so conversion doesnt happend in url i use in google ads"
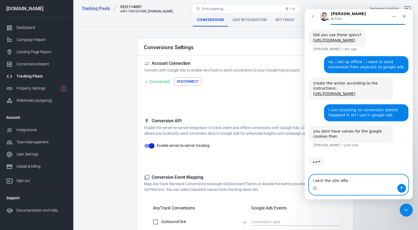
scroll to position [635, 0]
type textarea "i sent the utm after cloacking redirect"
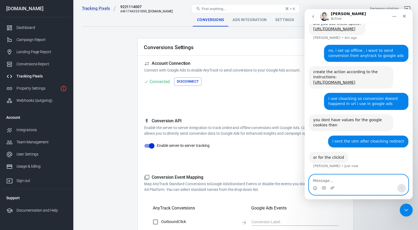
scroll to position [646, 0]
type textarea "and gclid"
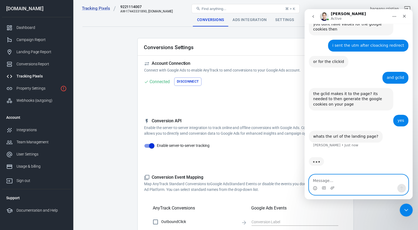
scroll to position [742, 0]
paste textarea "https://naturaloilsromaniashop024.eu/"
type textarea "this is the url in google ads https://naturaloilsromaniashop024.eu/"
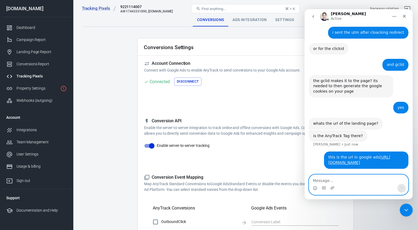
scroll to position [755, 0]
click at [331, 182] on textarea "Message…" at bounding box center [358, 179] width 99 height 9
type textarea "i didnt install it yet"
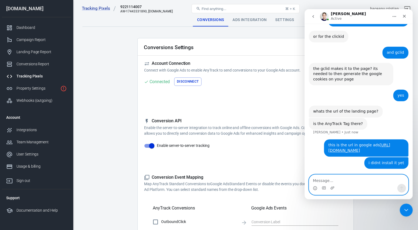
scroll to position [767, 0]
type textarea "i just made account"
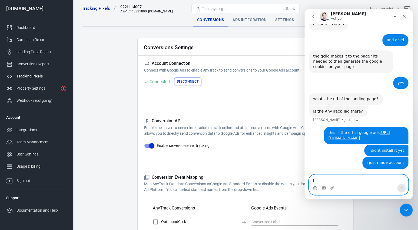
scroll to position [779, 0]
type textarea "tomorrow"
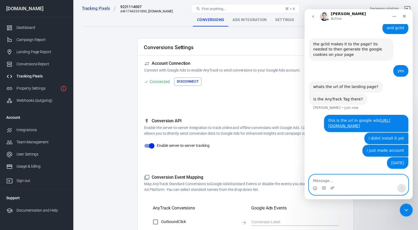
scroll to position [792, 0]
click at [320, 180] on textarea "Message…" at bounding box center [358, 179] width 99 height 9
paste textarea "https://www.planet420.ro/ulei-cbd-canabis/?utm_source=googleads&utm_medium=goog…"
type textarea "people get here after https://www.planet420.ro/ulei-cbd-canabis/?utm_source=goo…"
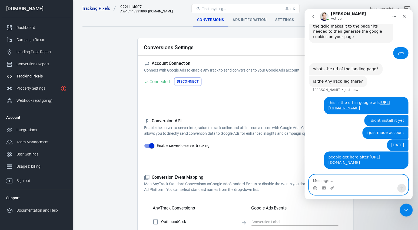
scroll to position [825, 0]
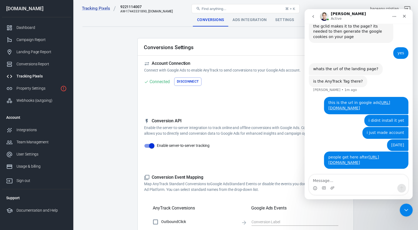
click at [207, 42] on div "Conversions Settings" at bounding box center [246, 46] width 216 height 17
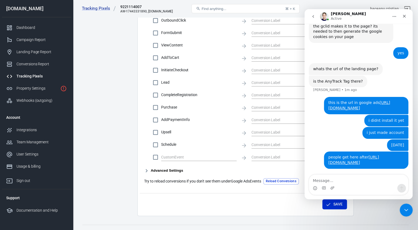
scroll to position [211, 0]
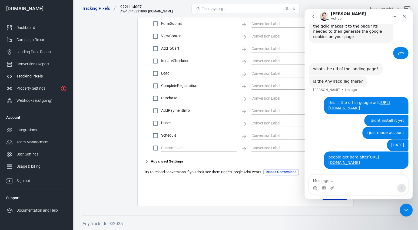
click at [131, 74] on main "Conversions Ads Integration Settings Conversions Settings Account Connection Co…" at bounding box center [245, 5] width 326 height 404
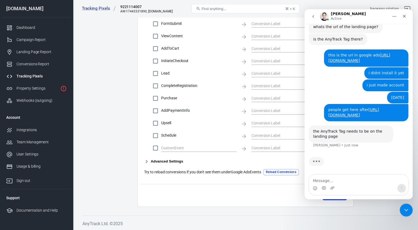
scroll to position [868, 0]
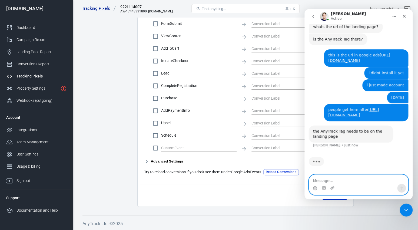
click at [321, 181] on textarea "Message…" at bounding box center [358, 179] width 99 height 9
type textarea "after that it will show conversions?"
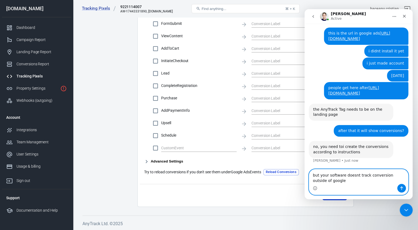
scroll to position [890, 0]
type textarea "but your software doesnt track conversion outside of google ads? if i send utm …"
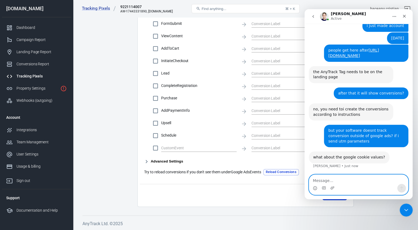
scroll to position [927, 0]
type textarea "i dont know for sure"
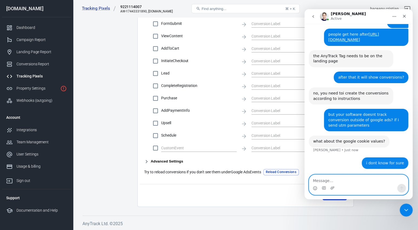
scroll to position [943, 0]
type textarea "i made exactly this with hyros"
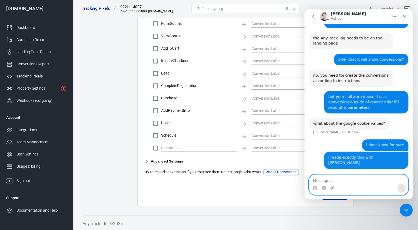
scroll to position [956, 0]
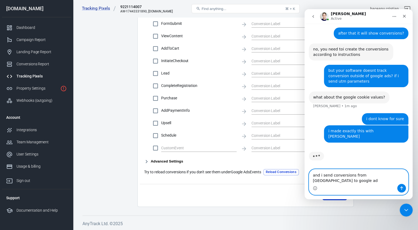
type textarea "and i send conversions from hyros to google ads"
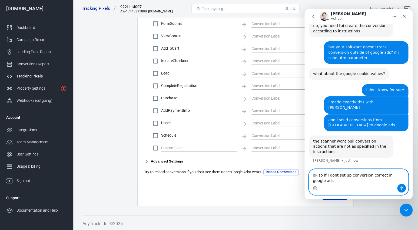
scroll to position [1000, 0]
type textarea "ok so if i dont set up conversion correct in google ads you cannot track them"
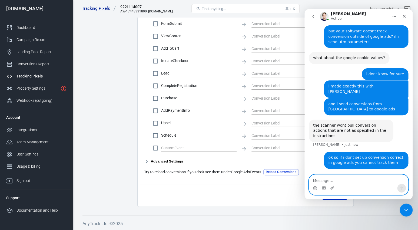
scroll to position [1016, 0]
type textarea "thats imposible for me because i use cloacking"
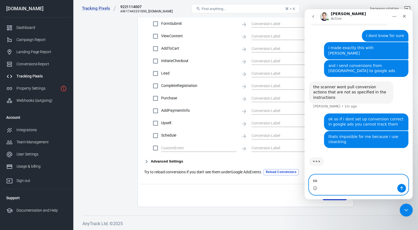
scroll to position [1054, 0]
type textarea "so it doesnt help me:("
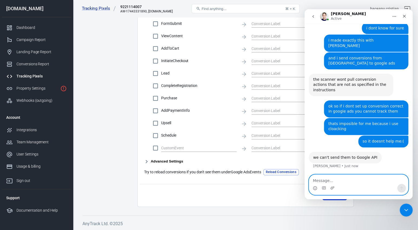
scroll to position [1062, 0]
type textarea "i cannot set up conversion in google ads like that"
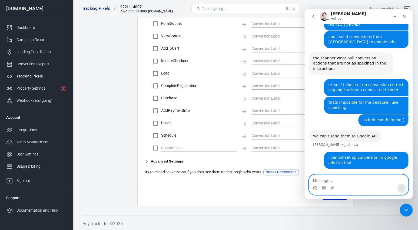
scroll to position [1084, 0]
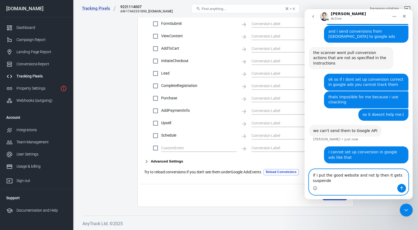
type textarea "if i put the good website and not lp then it gets suspended"
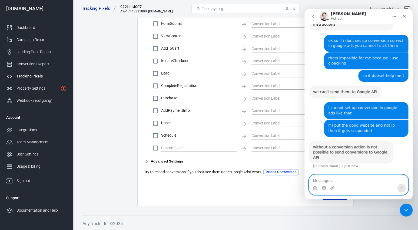
scroll to position [1123, 0]
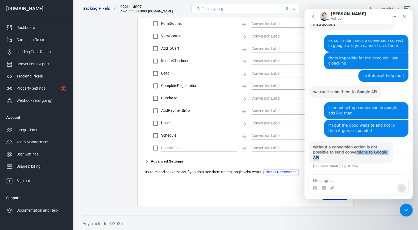
drag, startPoint x: 338, startPoint y: 159, endPoint x: 377, endPoint y: 158, distance: 39.5
click at [377, 159] on div "without a conversion action is not possible to send conversions to Google API" at bounding box center [351, 153] width 76 height 16
click at [377, 158] on div "without a conversion action is not possible to send conversions to Google API" at bounding box center [351, 153] width 76 height 16
drag, startPoint x: 333, startPoint y: 156, endPoint x: 373, endPoint y: 157, distance: 40.6
click at [373, 157] on div "without a conversion action is not possible to send conversions to Google API" at bounding box center [351, 153] width 76 height 16
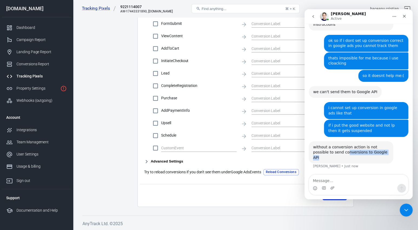
click at [373, 157] on div "without a conversion action is not possible to send conversions to Google API" at bounding box center [351, 153] width 76 height 16
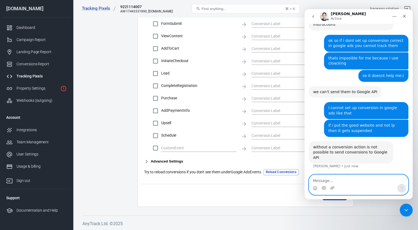
click at [336, 182] on textarea "Message…" at bounding box center [358, 179] width 99 height 9
type textarea "ok thanks"
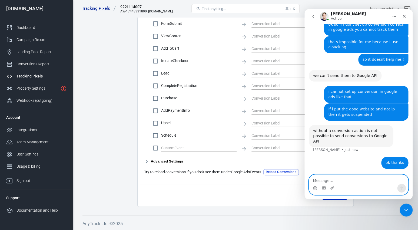
scroll to position [1139, 0]
type textarea "bye byer"
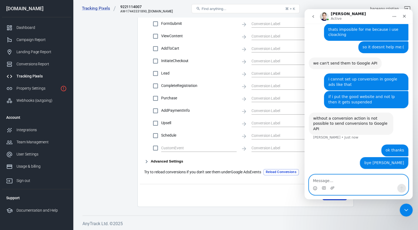
scroll to position [1151, 0]
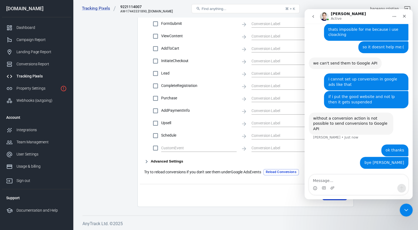
click at [125, 113] on main "Conversions Ads Integration Settings Conversions Settings Account Connection Co…" at bounding box center [245, 5] width 326 height 404
click at [30, 169] on div "Usage & billing" at bounding box center [41, 167] width 50 height 6
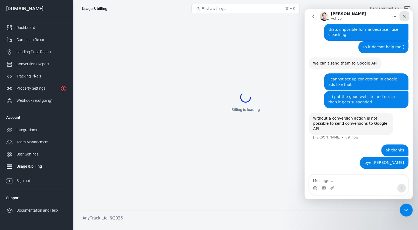
click at [404, 18] on icon "Close" at bounding box center [404, 16] width 4 height 4
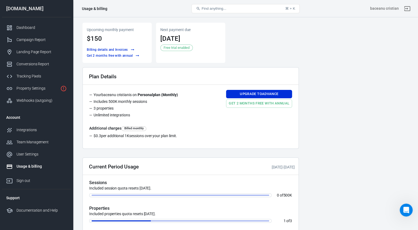
click at [175, 48] on span "Free trial enabled" at bounding box center [177, 47] width 30 height 5
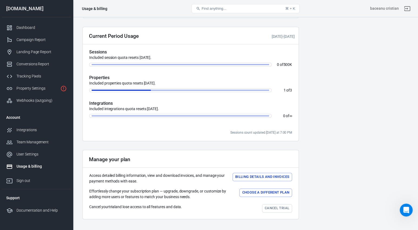
scroll to position [148, 0]
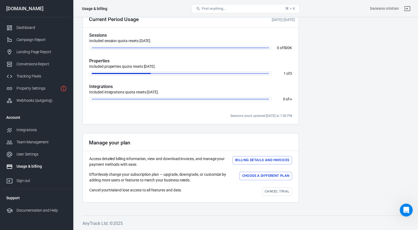
click at [270, 190] on link "Cancel trial" at bounding box center [277, 192] width 30 height 8
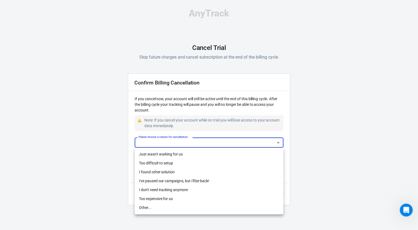
click at [205, 145] on body "AnyTrack Cancel Trial Stop future charges and cancel subscription at the end of…" at bounding box center [209, 109] width 418 height 218
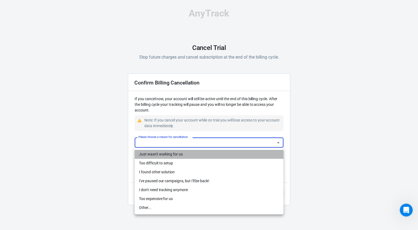
click at [188, 156] on li "Just wasn't working for us" at bounding box center [209, 154] width 149 height 9
type input "not-working"
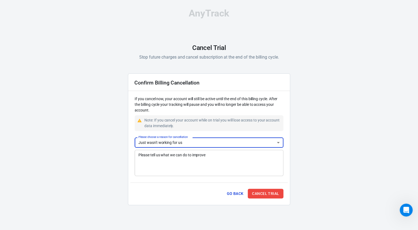
click at [187, 159] on textarea "Please tell us what we can do to improve" at bounding box center [208, 163] width 141 height 22
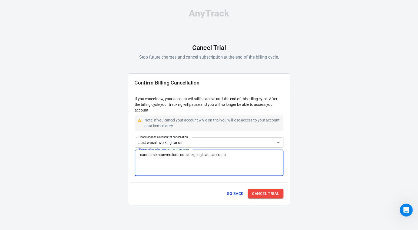
type textarea "i cannot see conversions outside google ads account"
click at [265, 195] on button "Cancel Trial" at bounding box center [266, 194] width 36 height 10
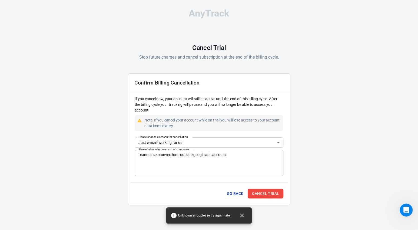
click at [260, 129] on div "Note: If you cancel your account while on trial you will lose access to your ac…" at bounding box center [212, 123] width 137 height 11
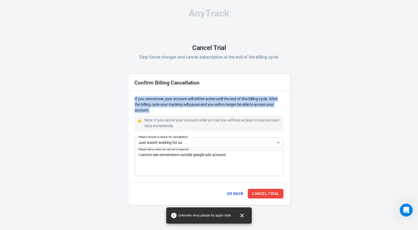
drag, startPoint x: 252, startPoint y: 130, endPoint x: 254, endPoint y: 93, distance: 37.1
click at [254, 93] on div "Confirm Billing Cancellation If you cancel now, your account will still be acti…" at bounding box center [209, 140] width 162 height 132
click at [255, 197] on button "Cancel Trial" at bounding box center [266, 194] width 36 height 10
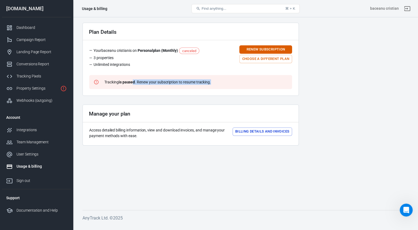
drag, startPoint x: 134, startPoint y: 83, endPoint x: 233, endPoint y: 92, distance: 99.9
click at [213, 87] on div "Tracking is paused . Renew your subscription to resume tracking." at bounding box center [157, 82] width 111 height 10
click at [233, 92] on div "Plan Details Your baceanu cristian is on Personal plan ( Monthly ) canceled 3 p…" at bounding box center [190, 59] width 216 height 73
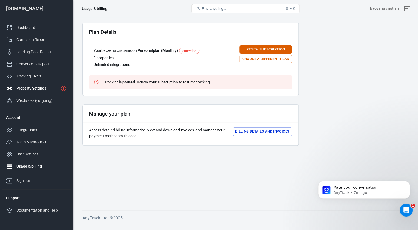
click at [36, 90] on div "Property Settings" at bounding box center [37, 89] width 42 height 6
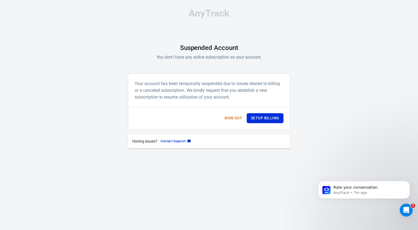
click at [232, 119] on button "Sign out" at bounding box center [233, 118] width 22 height 10
